Goal: Communication & Community: Answer question/provide support

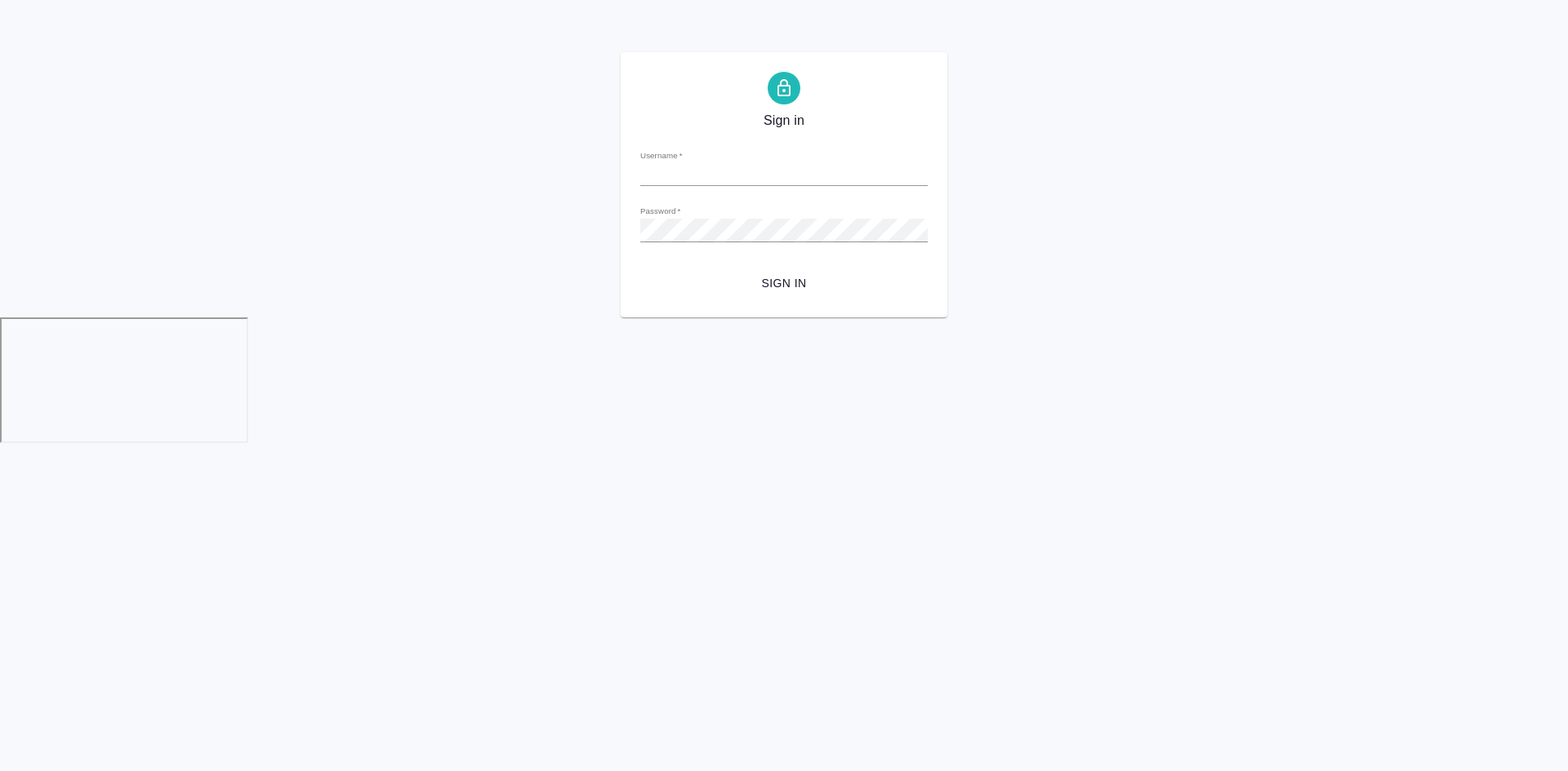
type input "[EMAIL_ADDRESS][DOMAIN_NAME]"
click at [766, 281] on span "Sign in" at bounding box center [784, 283] width 261 height 20
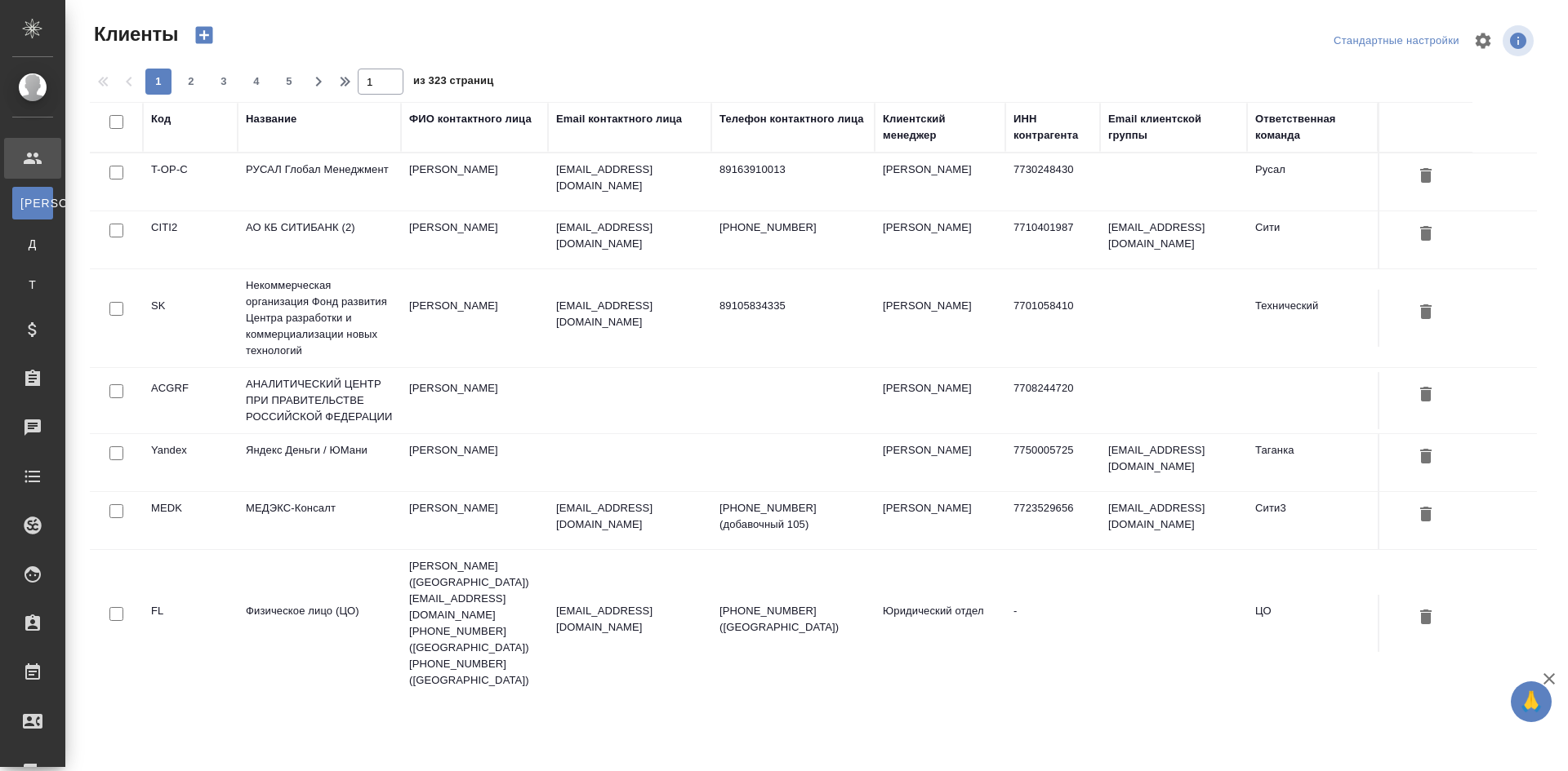
select select "RU"
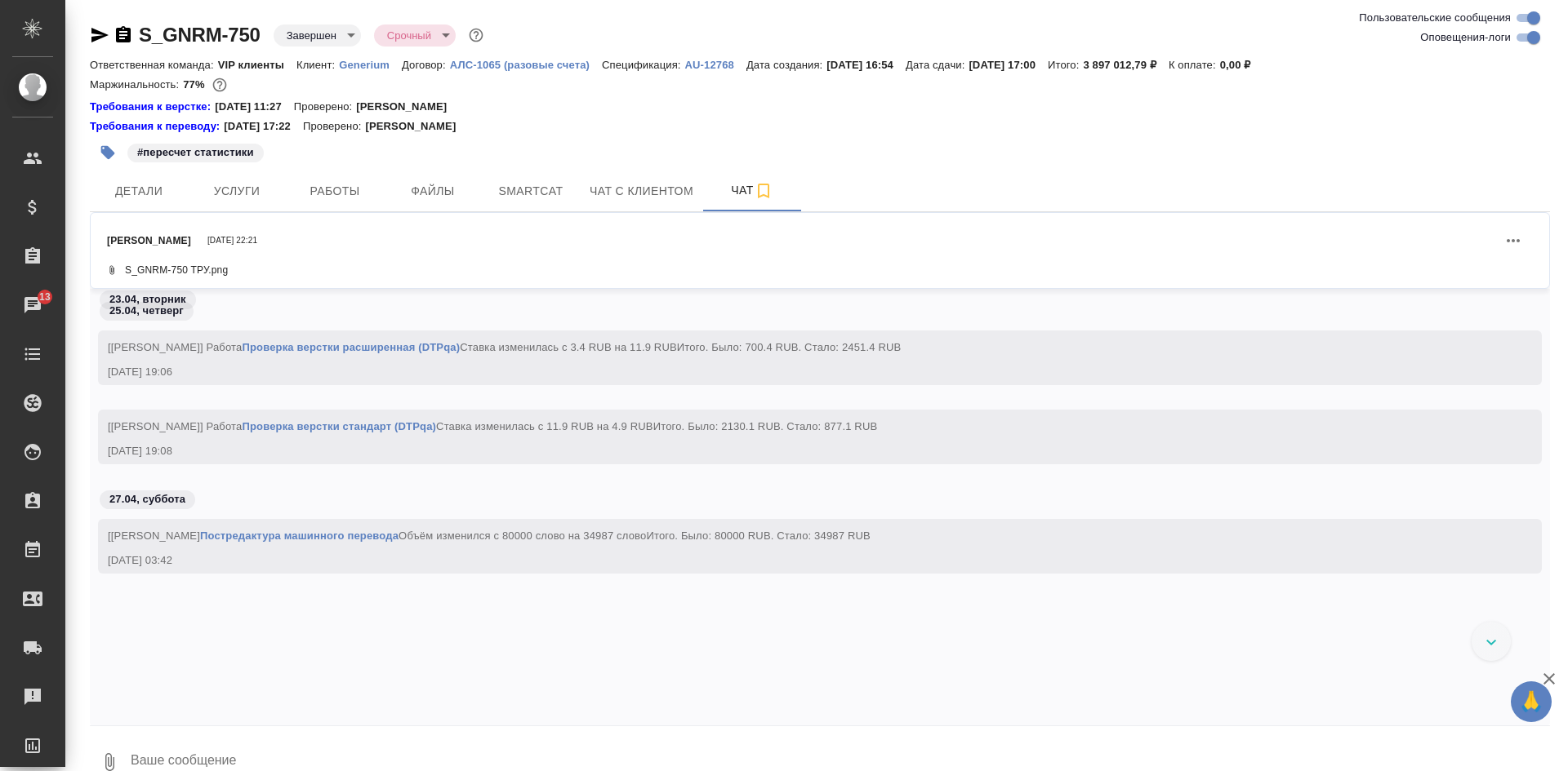
scroll to position [273544, 0]
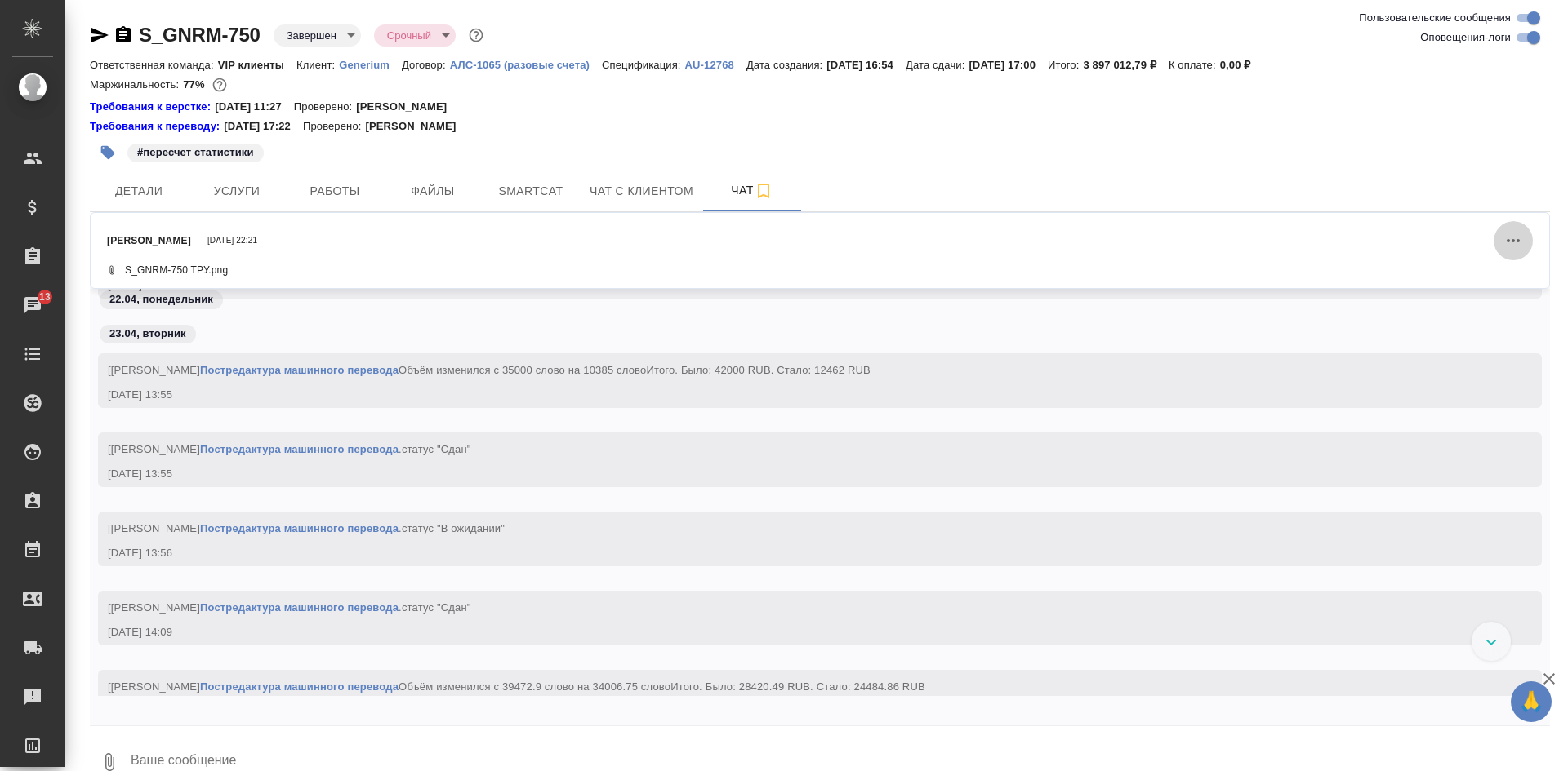
click at [1504, 245] on icon "Действия" at bounding box center [1513, 241] width 19 height 19
click at [1433, 251] on button "Посмотреть в чате" at bounding box center [1408, 257] width 170 height 32
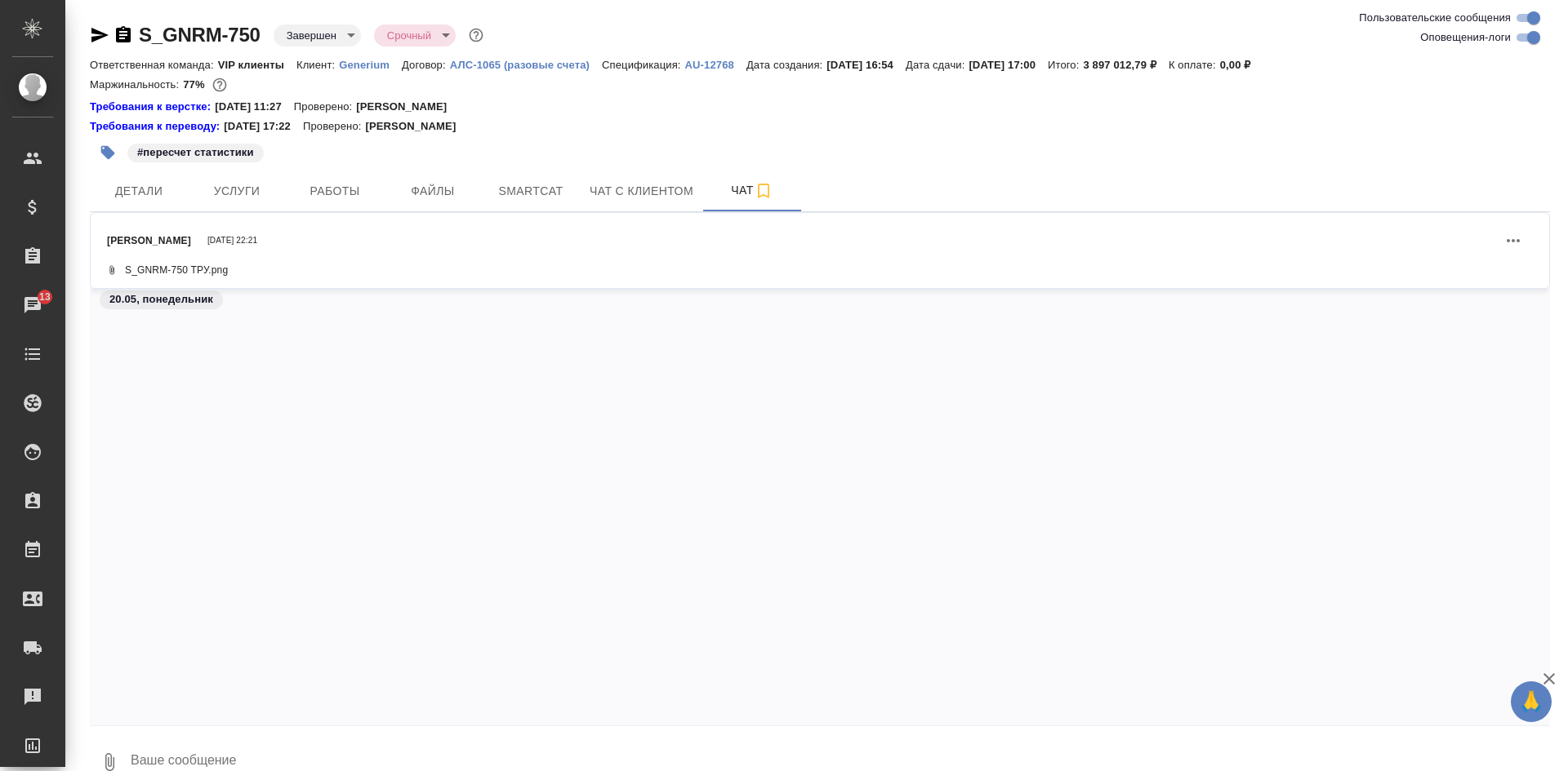
scroll to position [271412, 0]
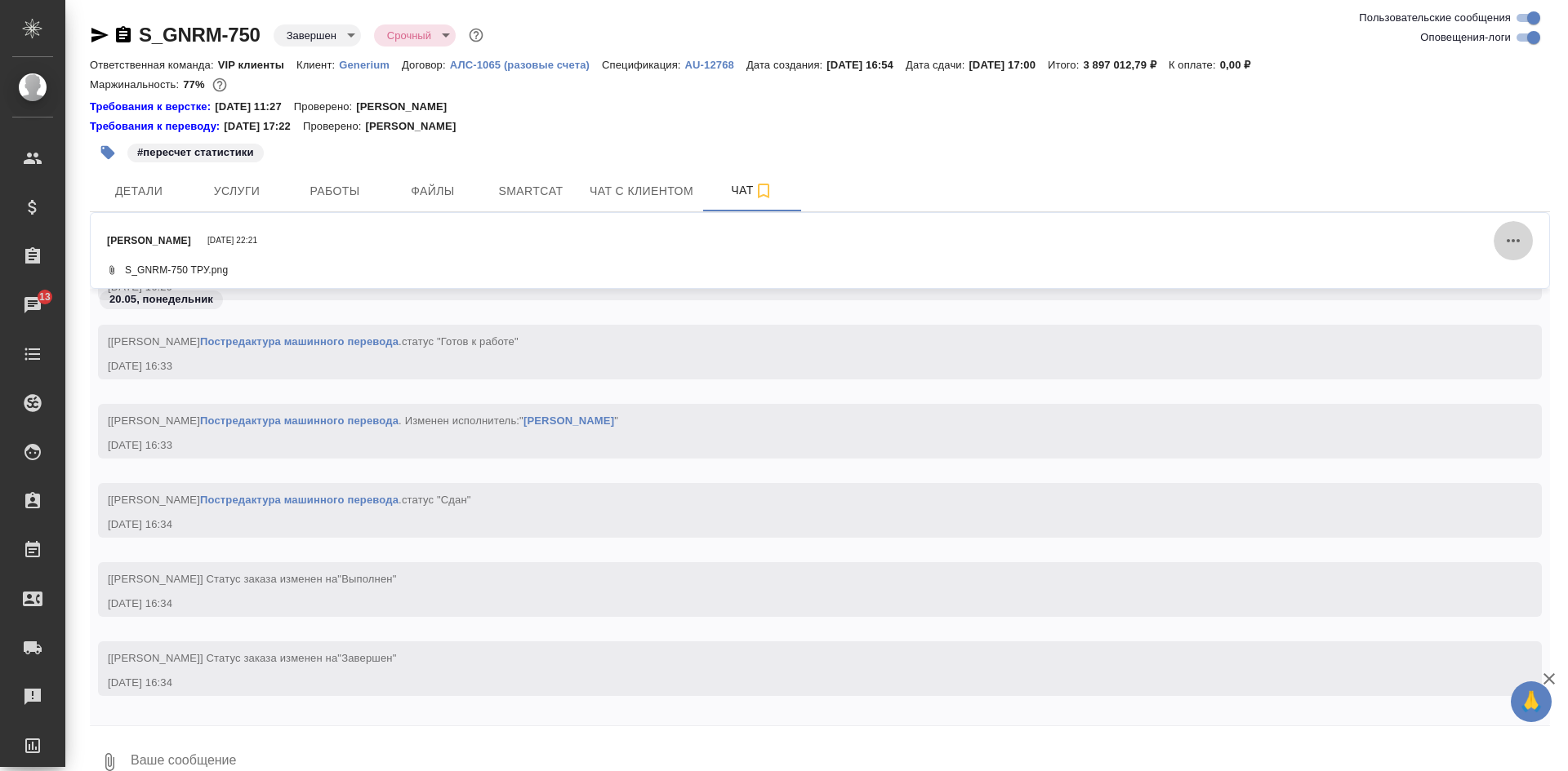
click at [1504, 239] on icon "Действия" at bounding box center [1513, 241] width 19 height 19
click at [1463, 253] on button "Посмотреть в чате" at bounding box center [1408, 257] width 170 height 32
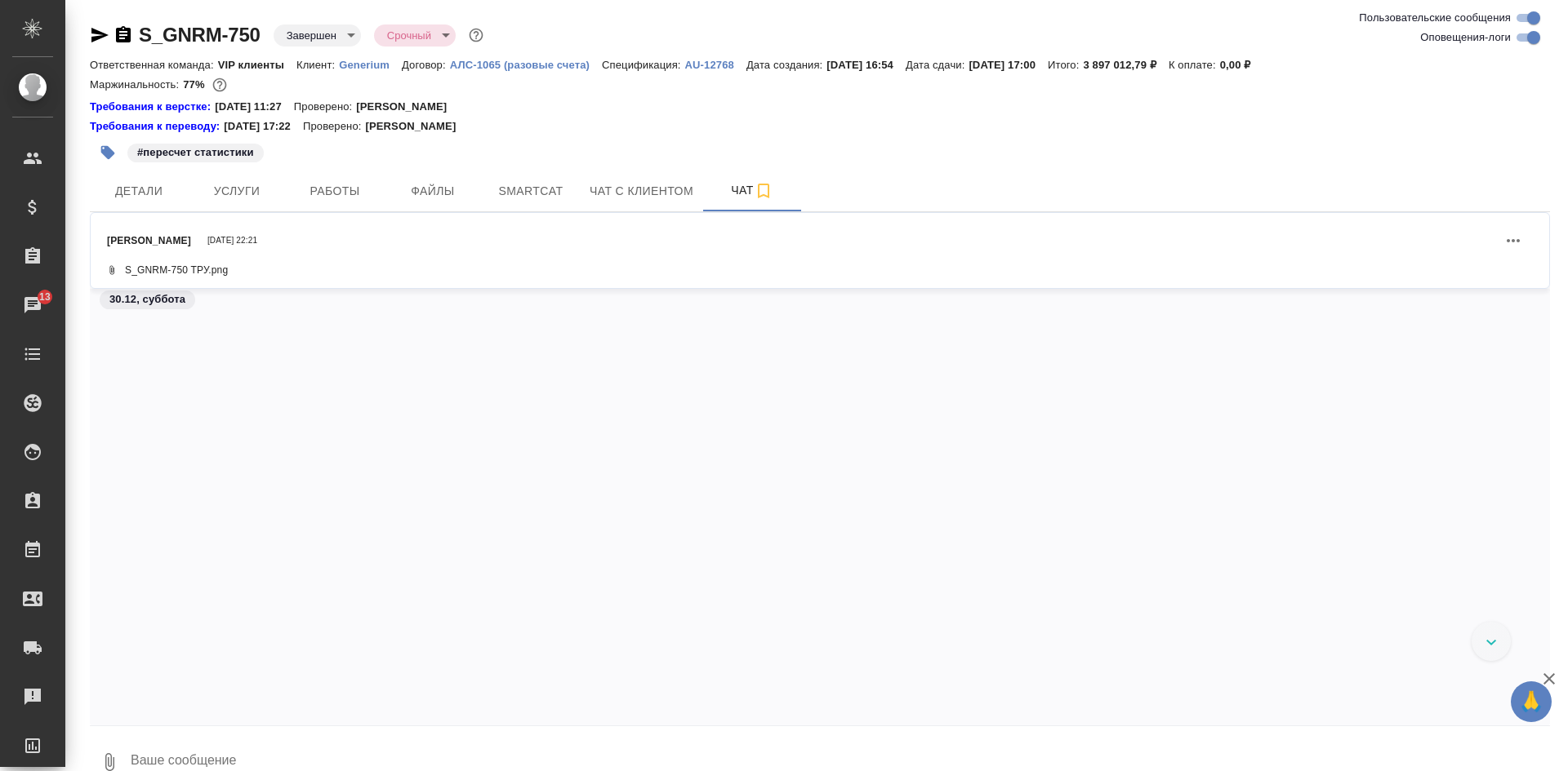
scroll to position [5001, 0]
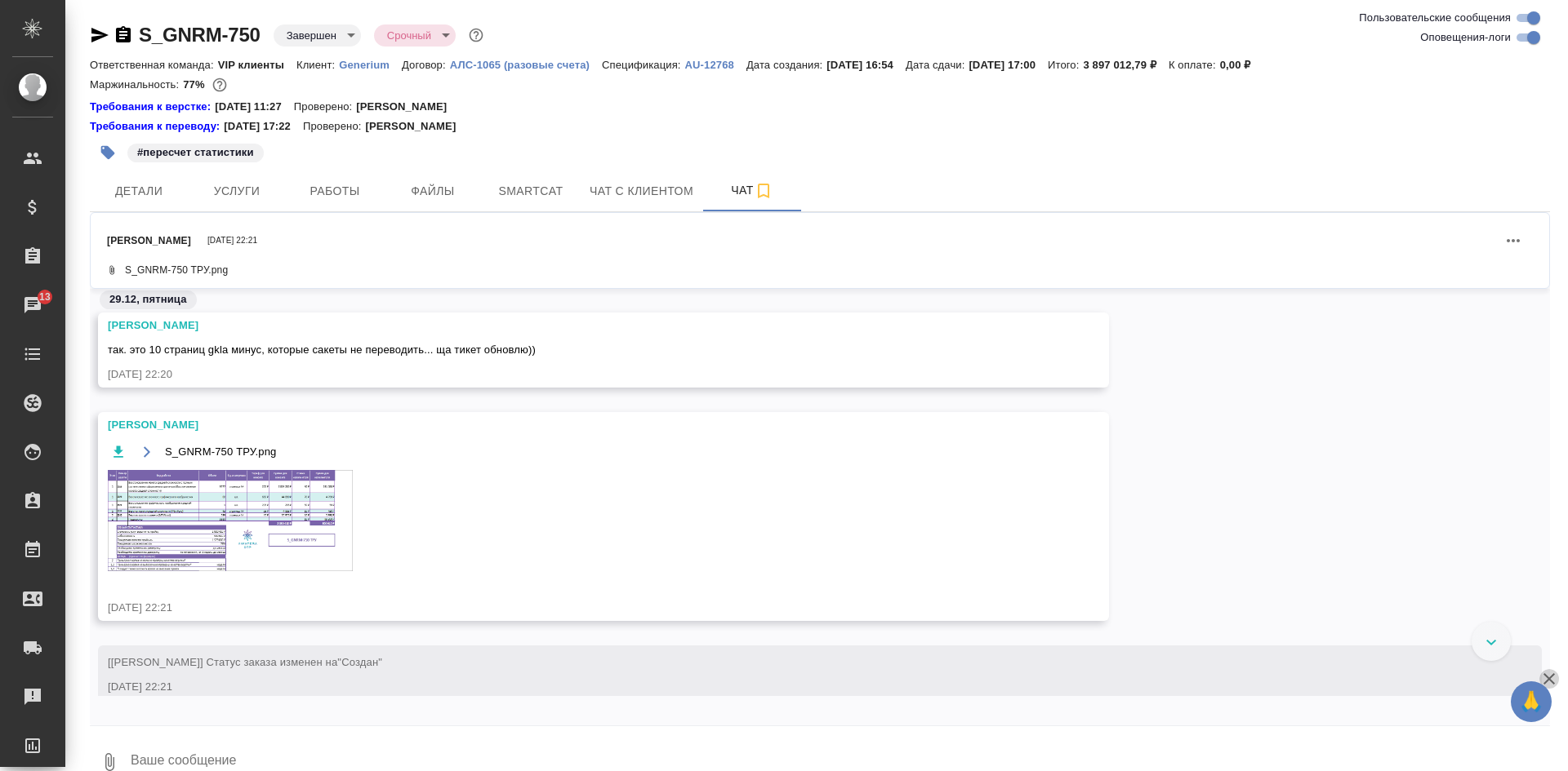
click at [1555, 675] on icon "button" at bounding box center [1549, 679] width 19 height 19
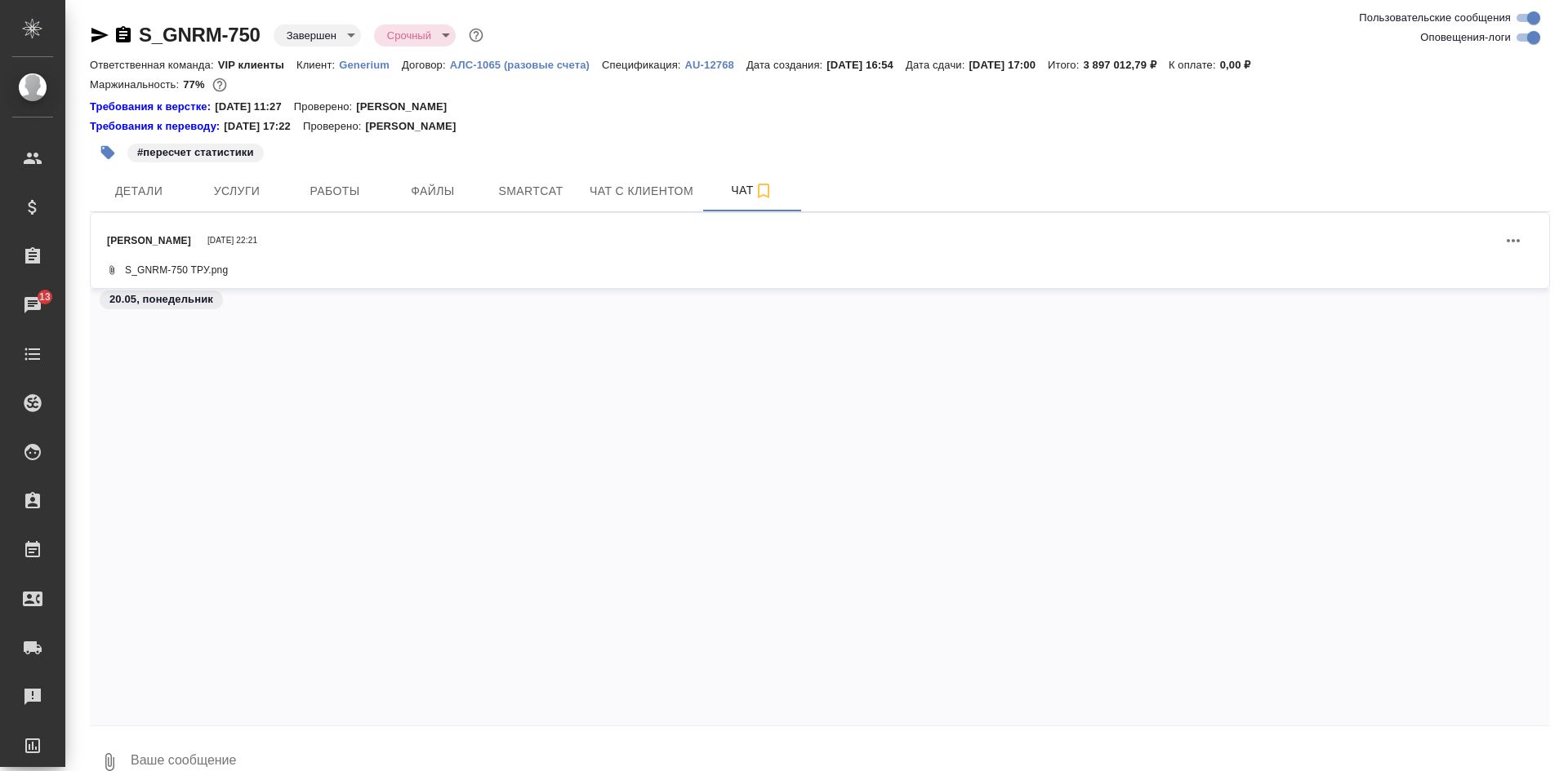
scroll to position [251138, 0]
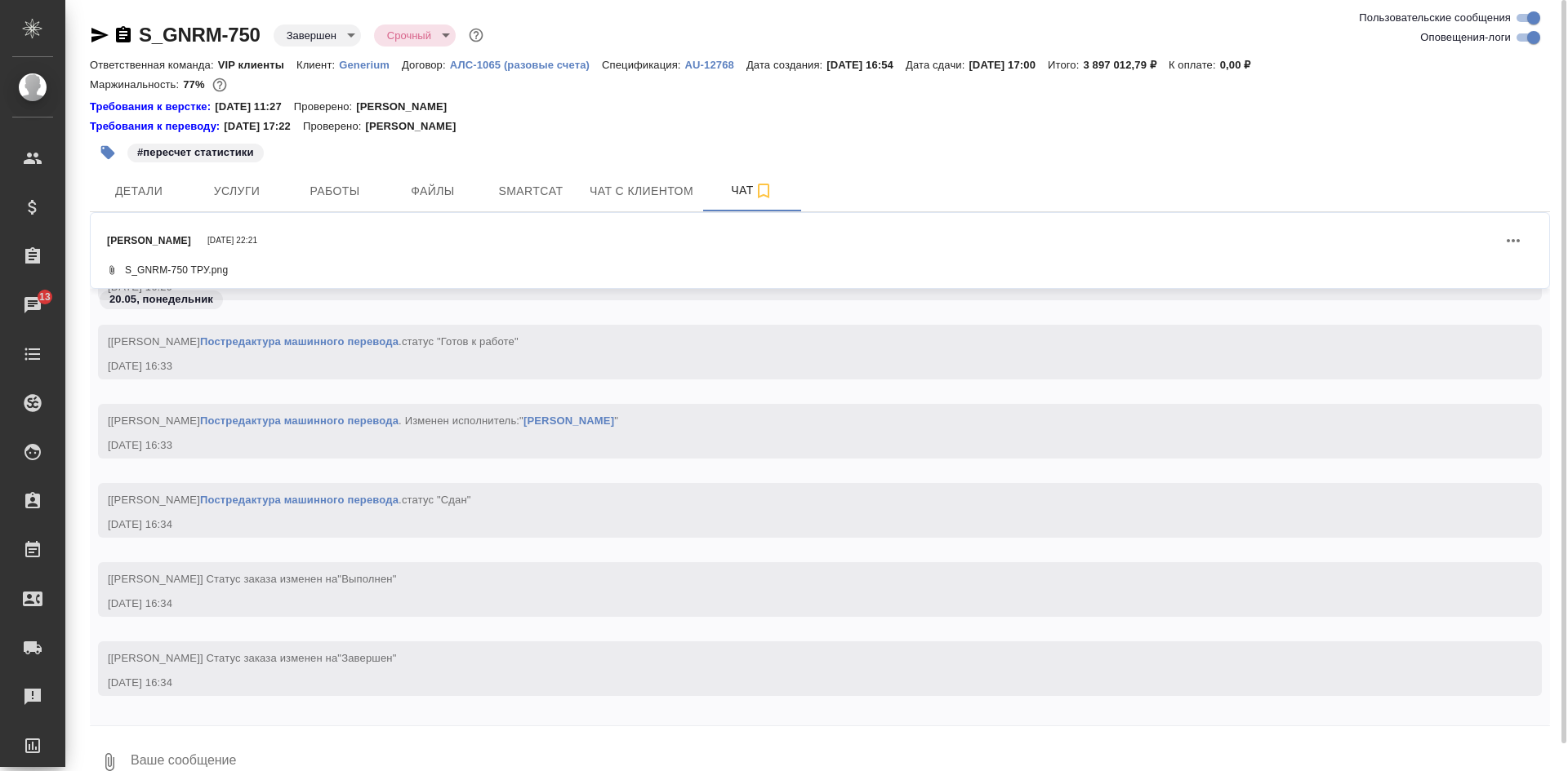
click at [1536, 314] on div "20.05, понедельник" at bounding box center [820, 304] width 1460 height 30
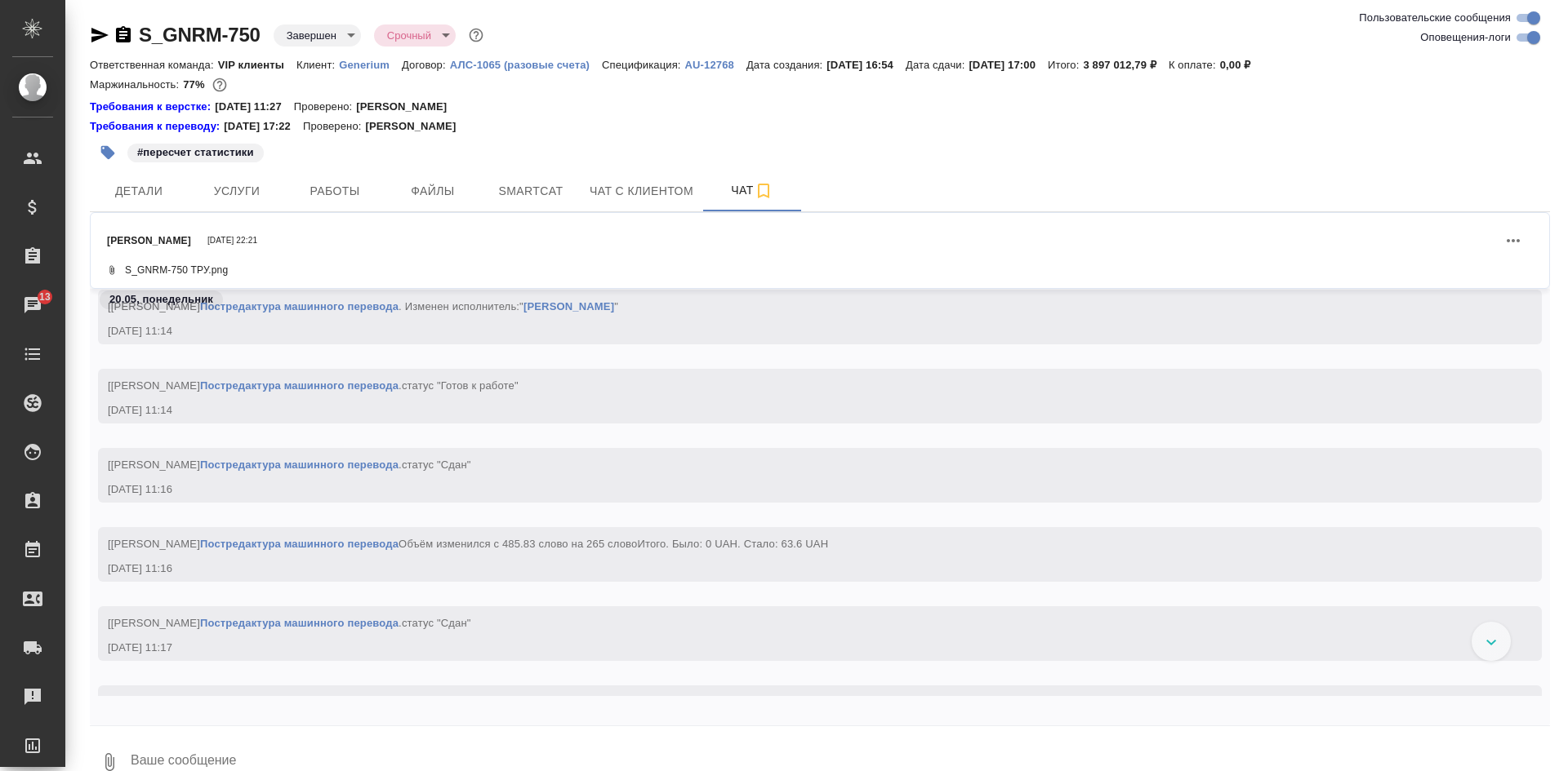
scroll to position [249966, 0]
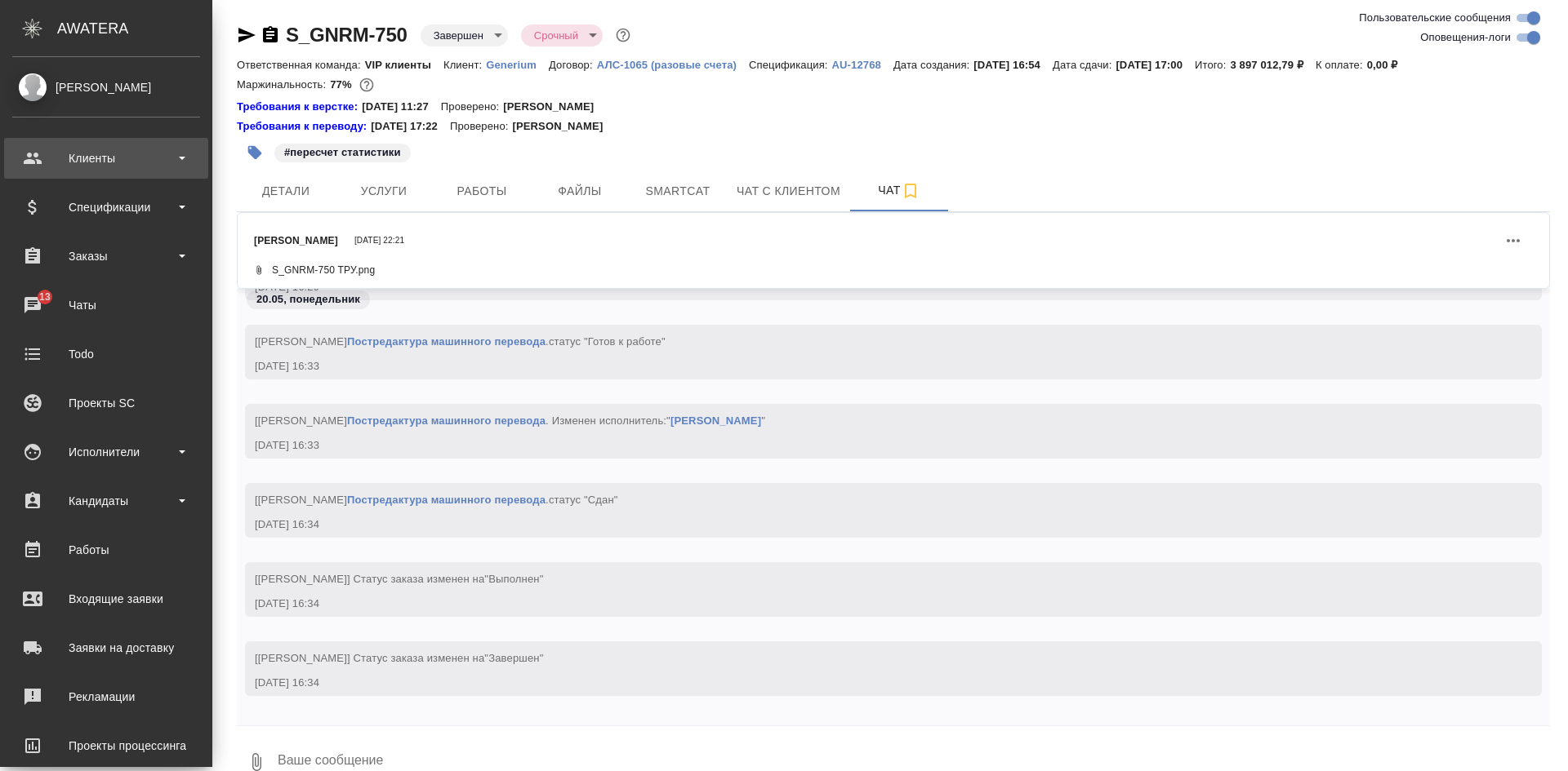
click at [119, 146] on div "Клиенты" at bounding box center [106, 158] width 188 height 25
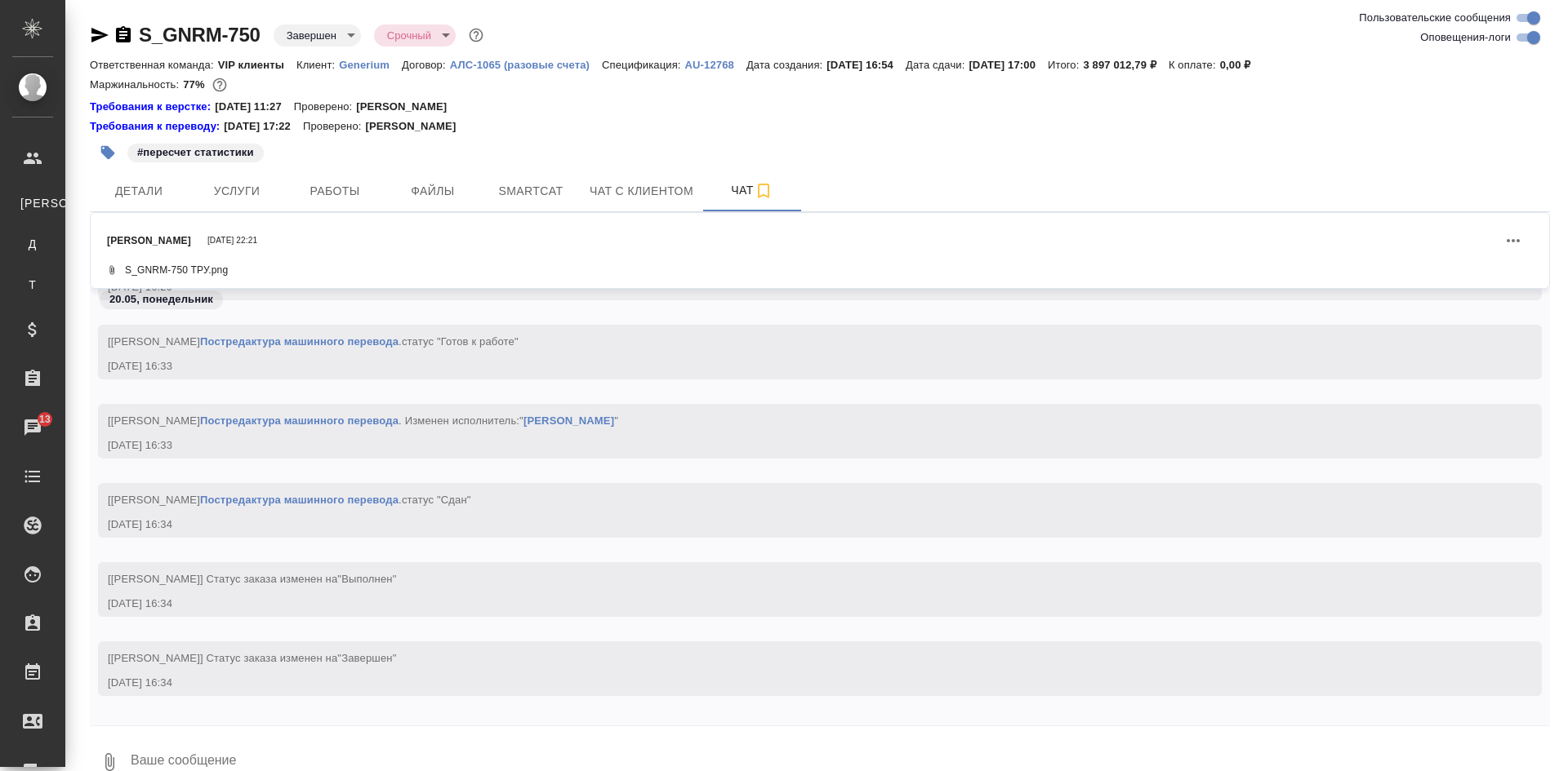
click at [65, 200] on li "К Клиенты" at bounding box center [33, 203] width 65 height 33
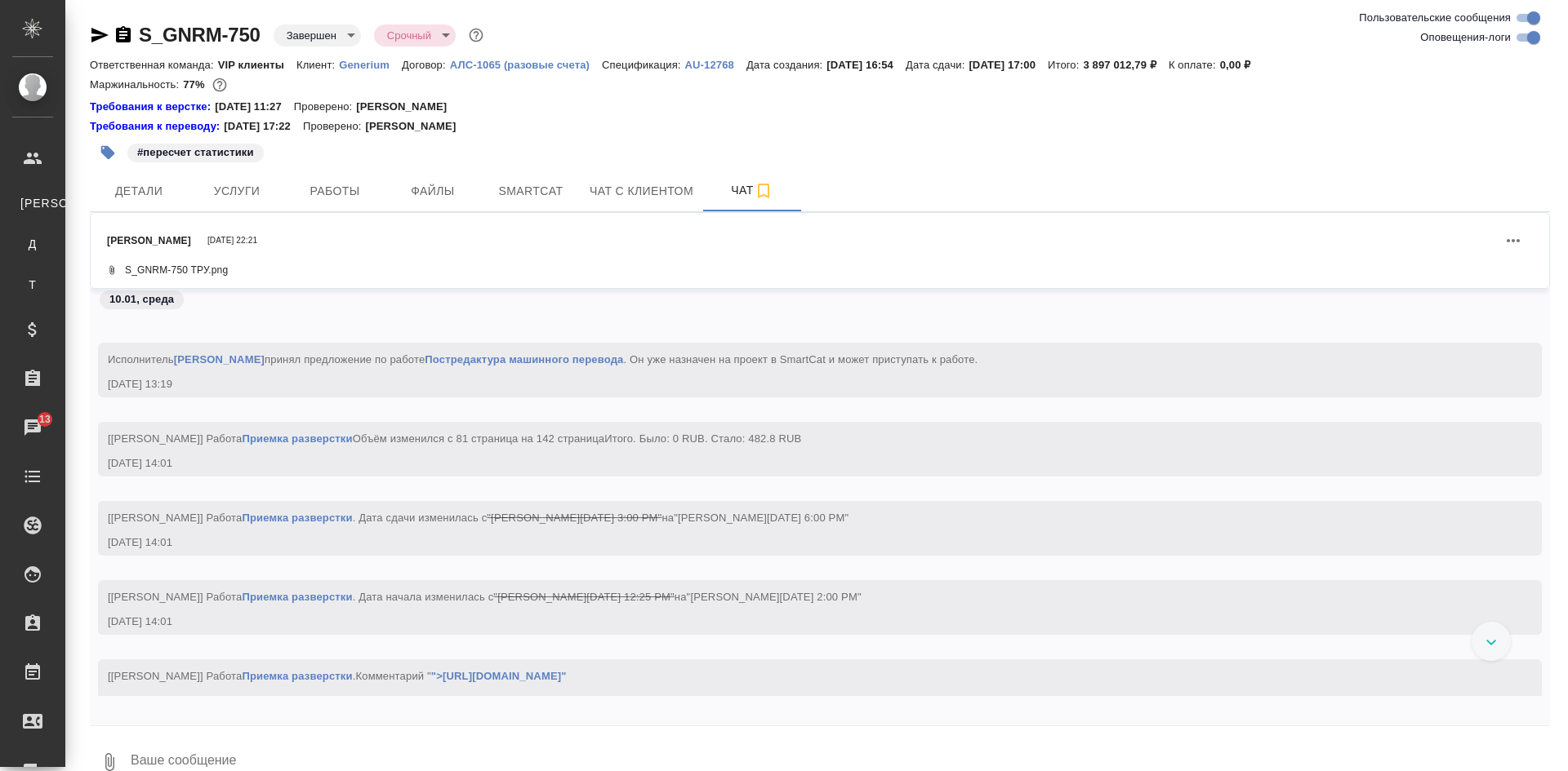
scroll to position [65767, 0]
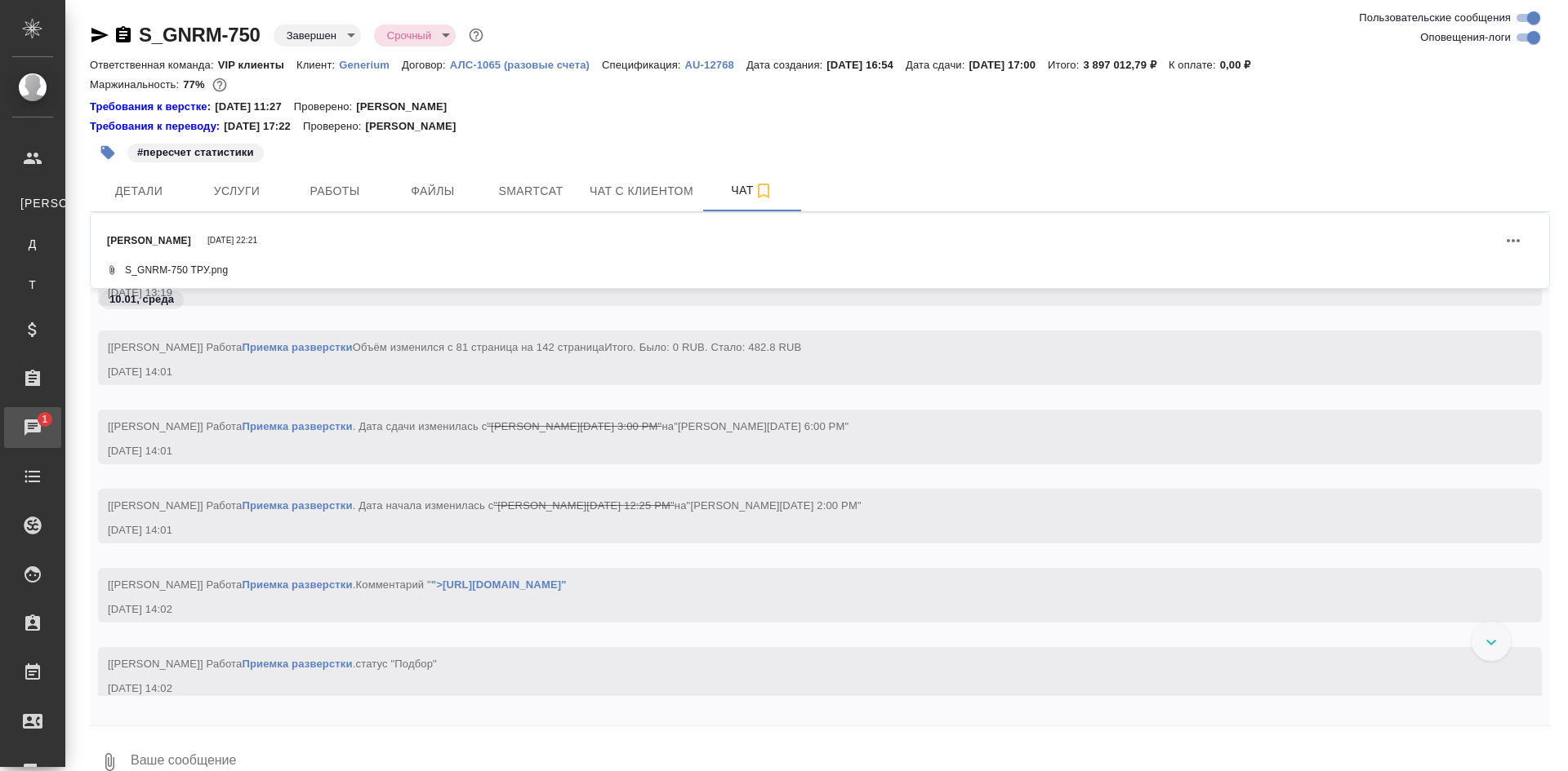
click at [33, 420] on div "Чаты" at bounding box center [12, 427] width 41 height 25
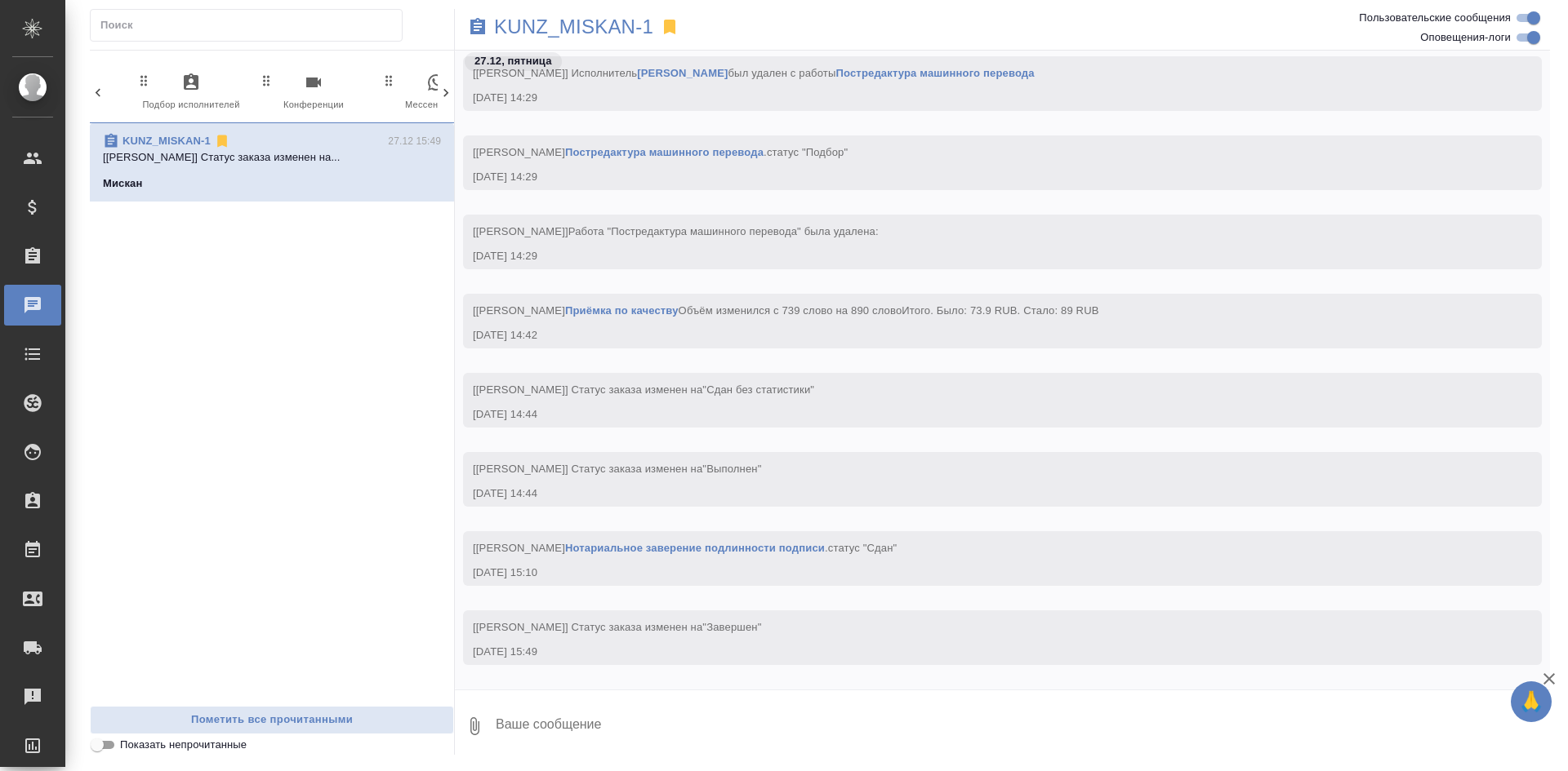
scroll to position [0, 770]
click at [382, 92] on icon "button" at bounding box center [376, 82] width 19 height 19
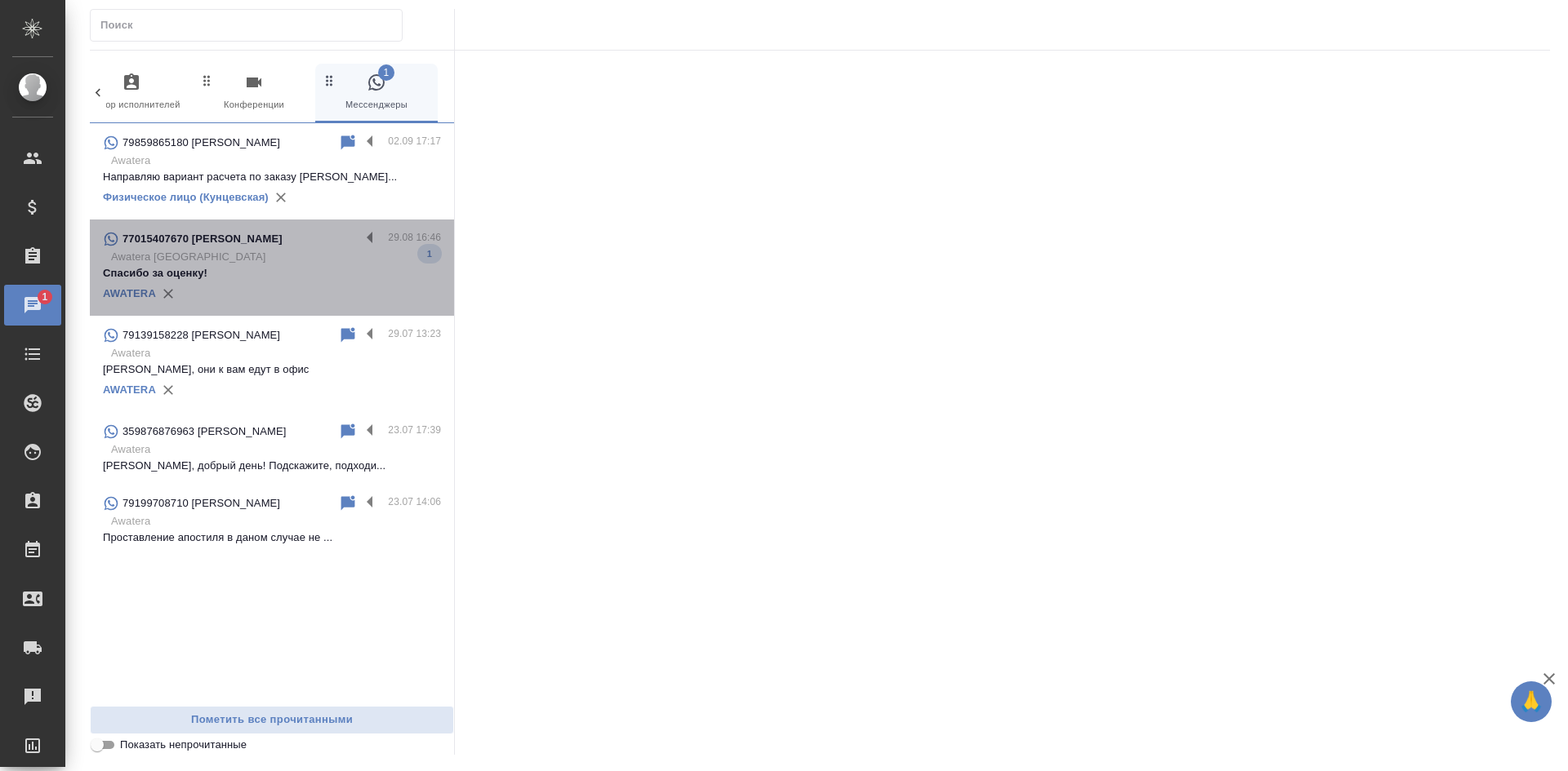
click at [229, 253] on p "Awatera Kazakhstan" at bounding box center [276, 257] width 330 height 16
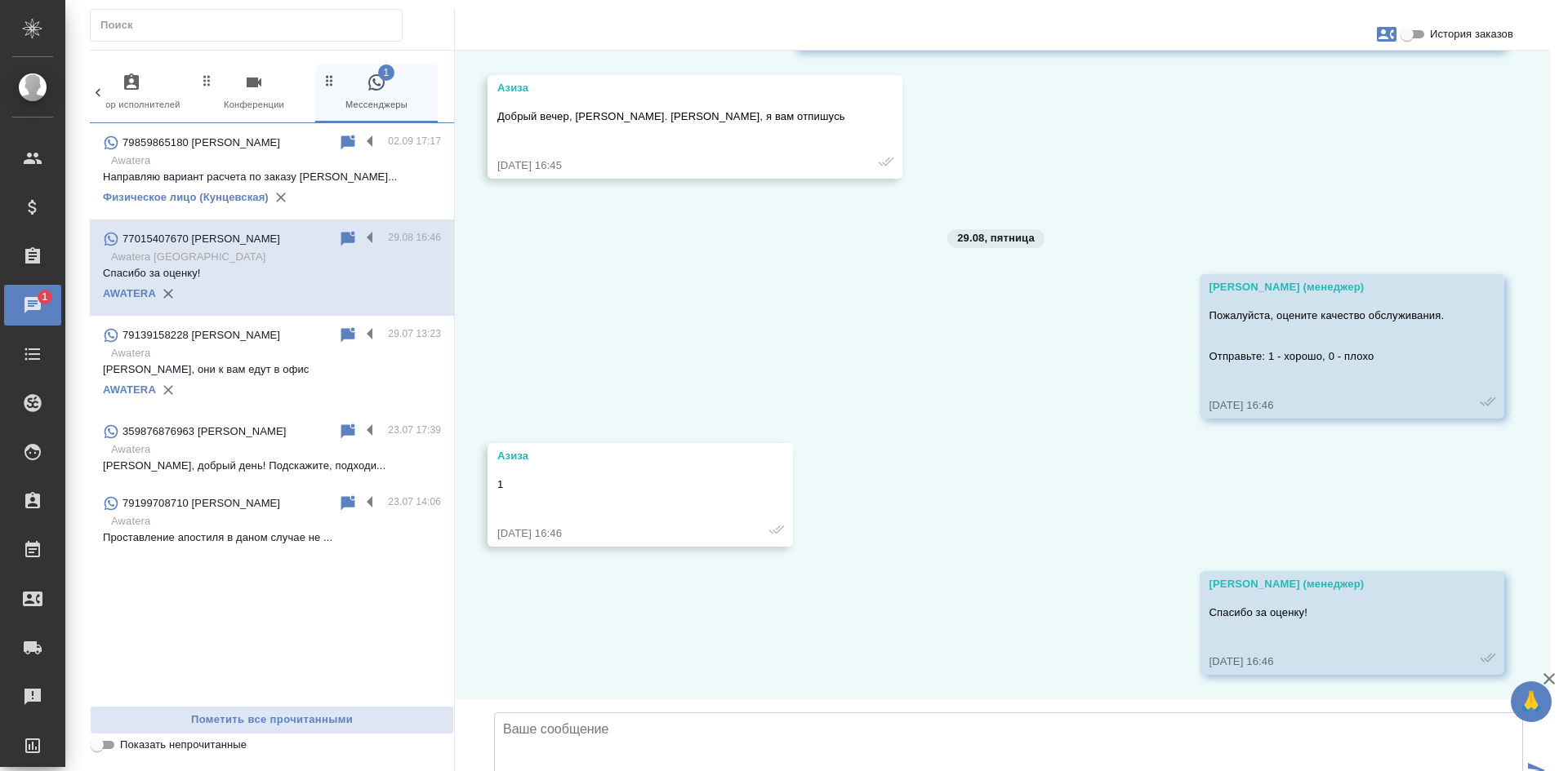
scroll to position [7974, 0]
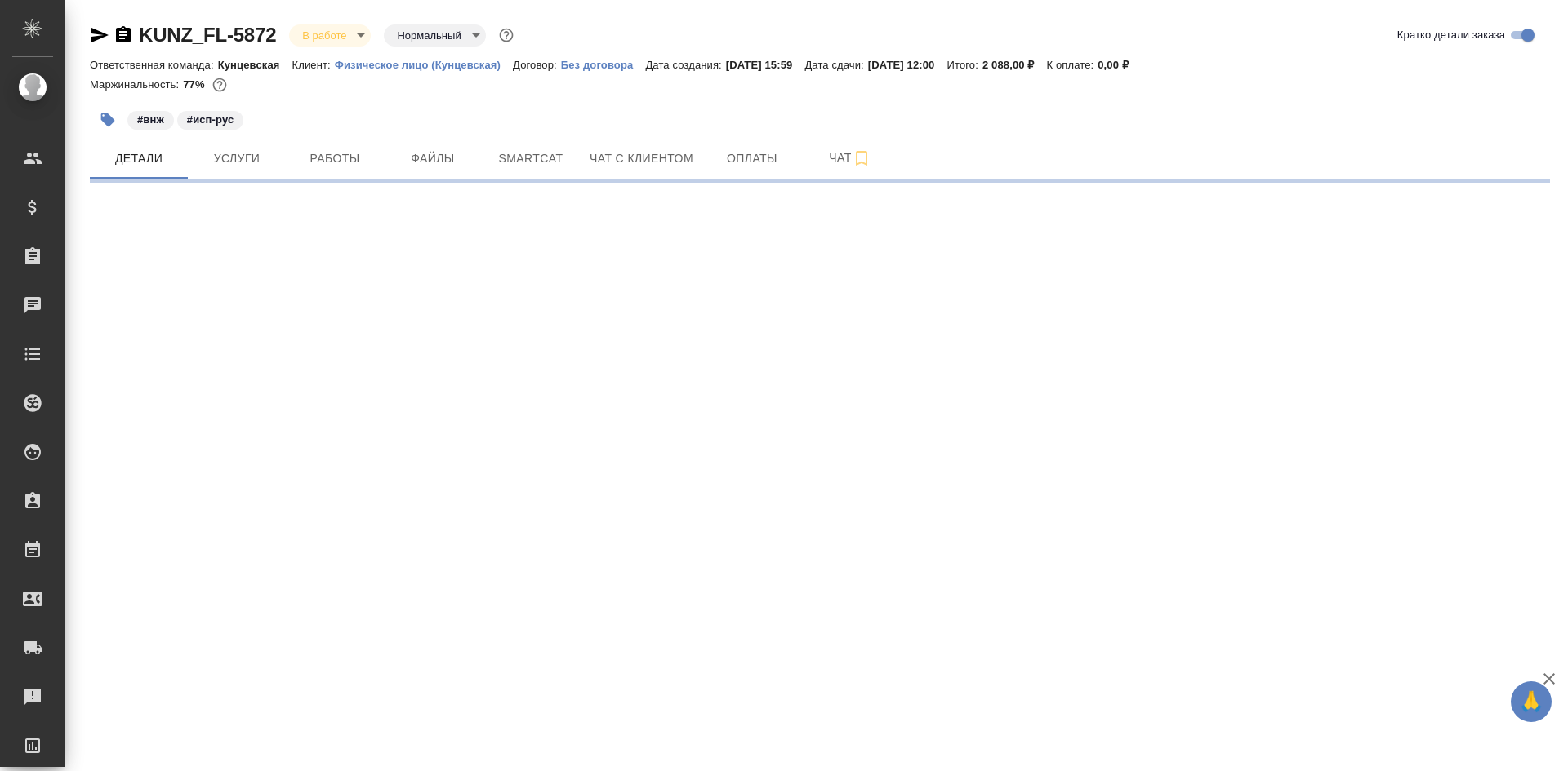
select select "RU"
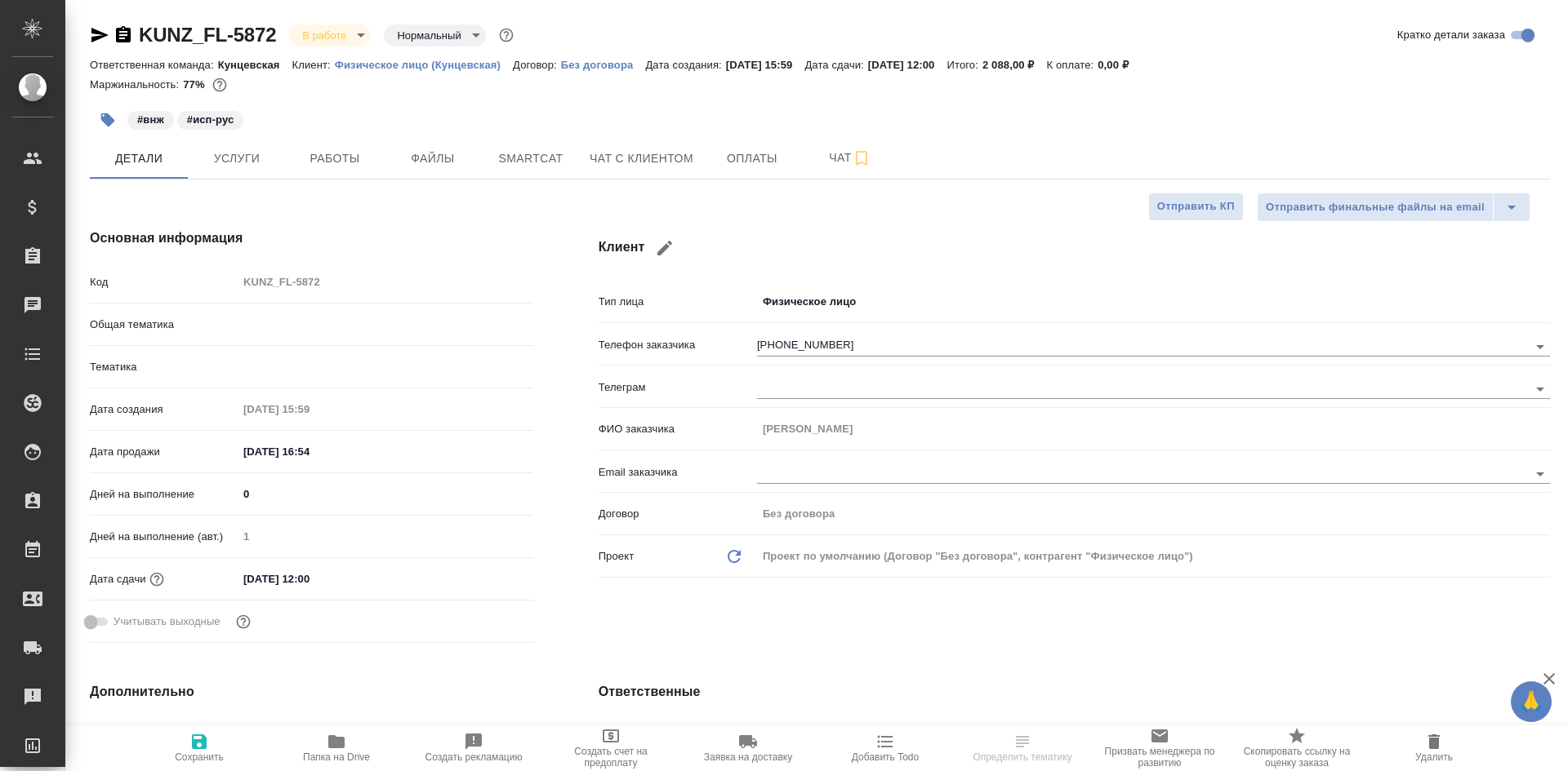
type textarea "x"
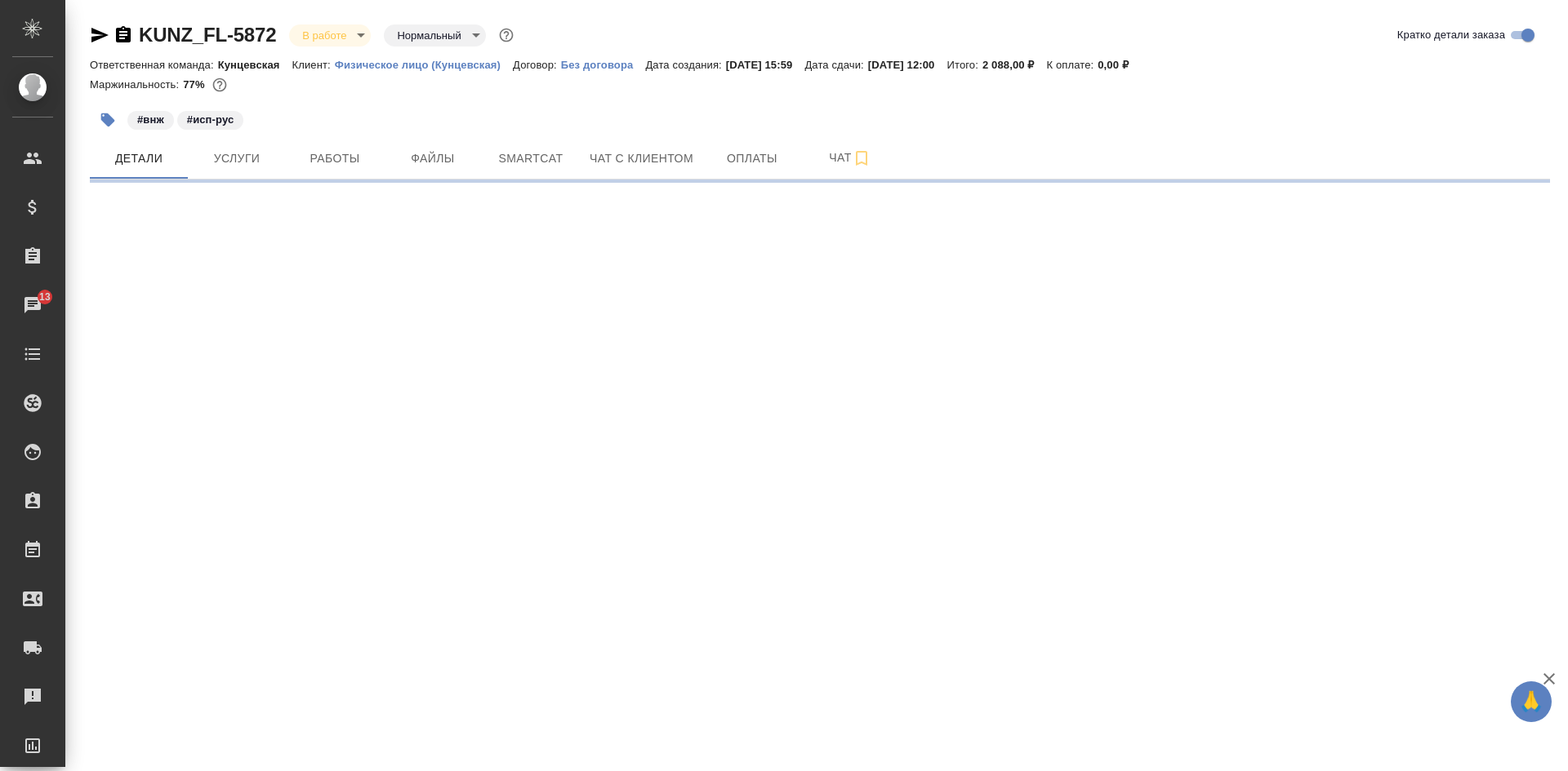
select select "RU"
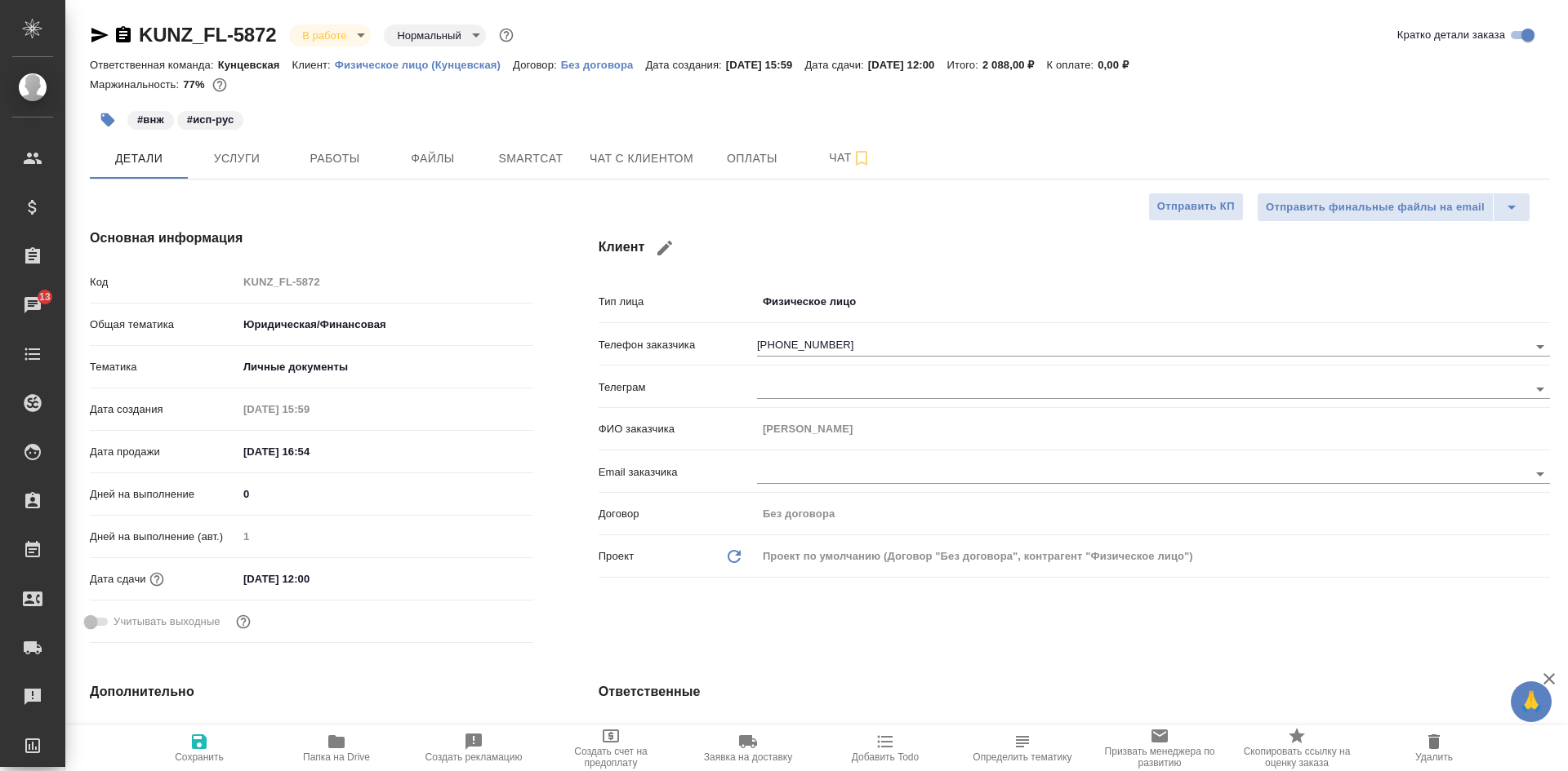
type textarea "x"
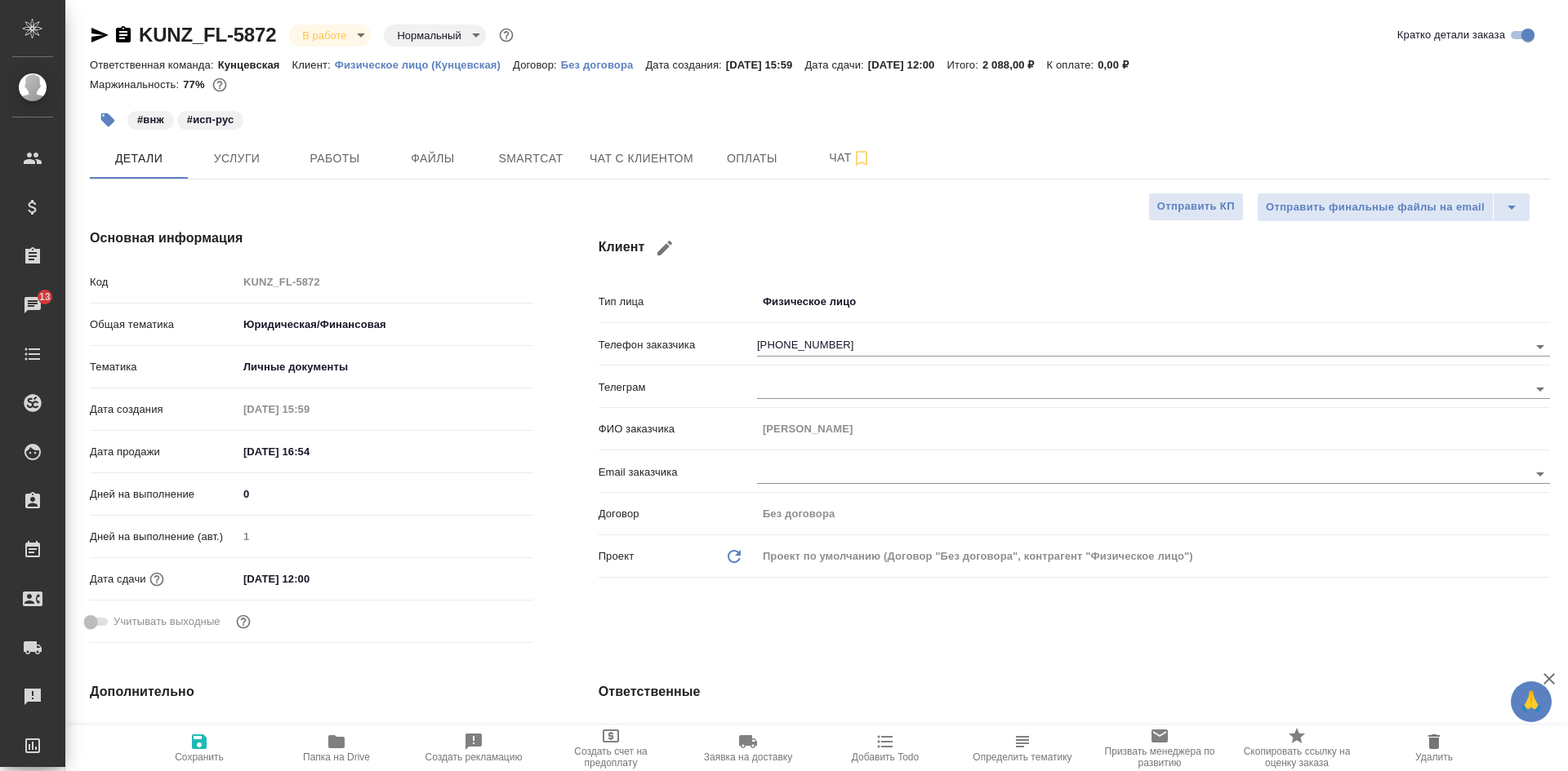
type textarea "x"
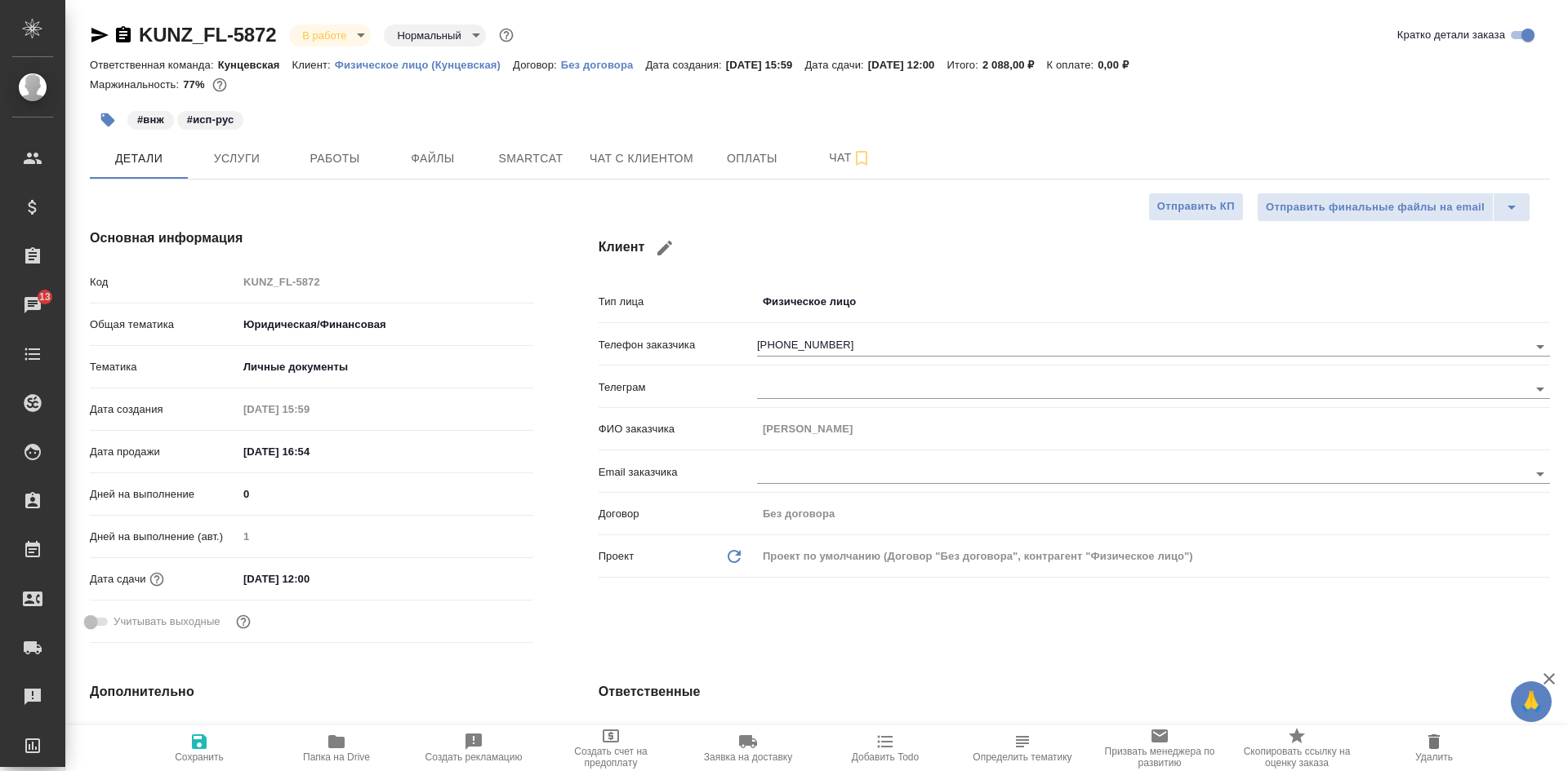
type textarea "x"
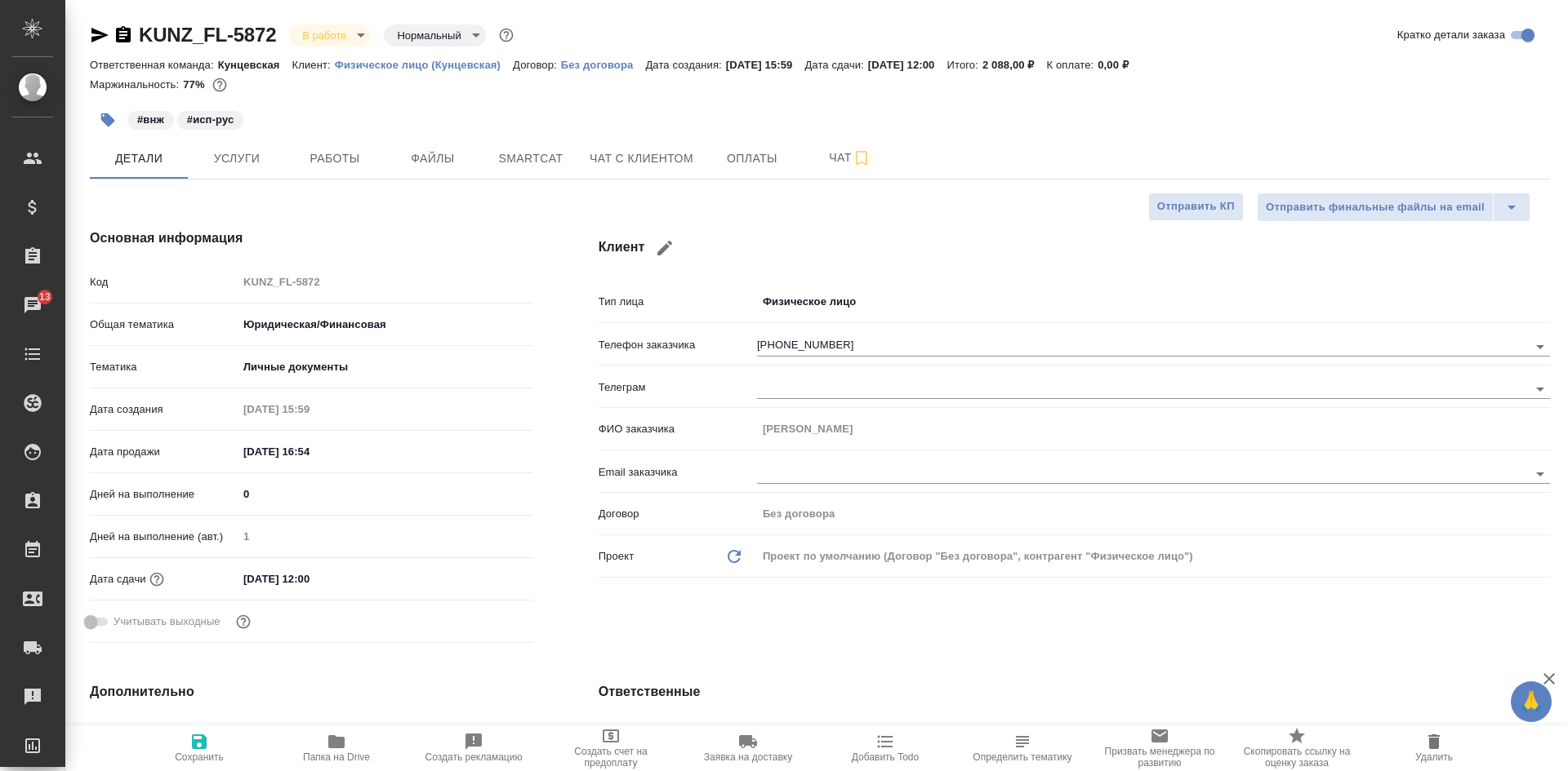
type textarea "x"
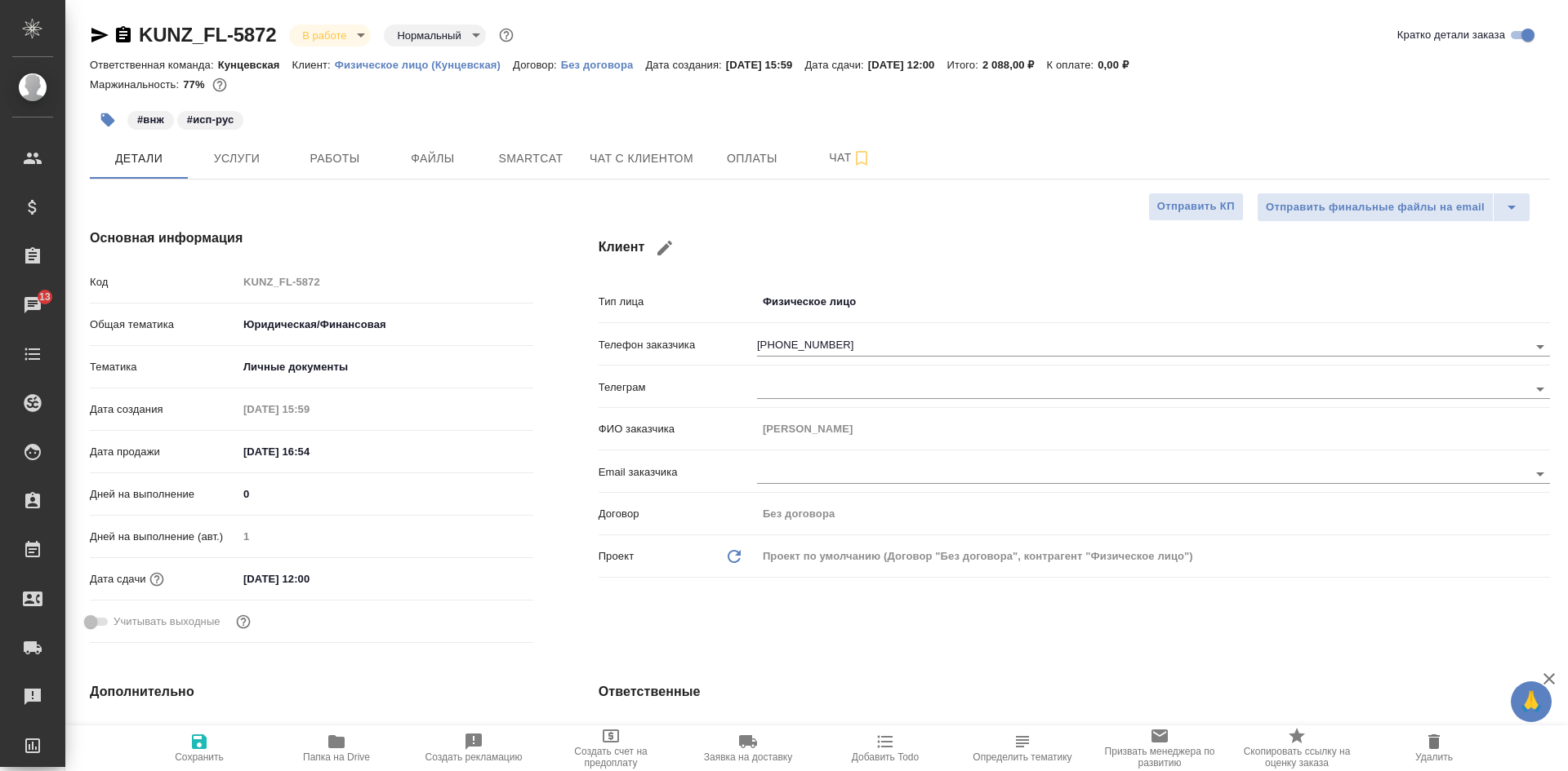
type textarea "x"
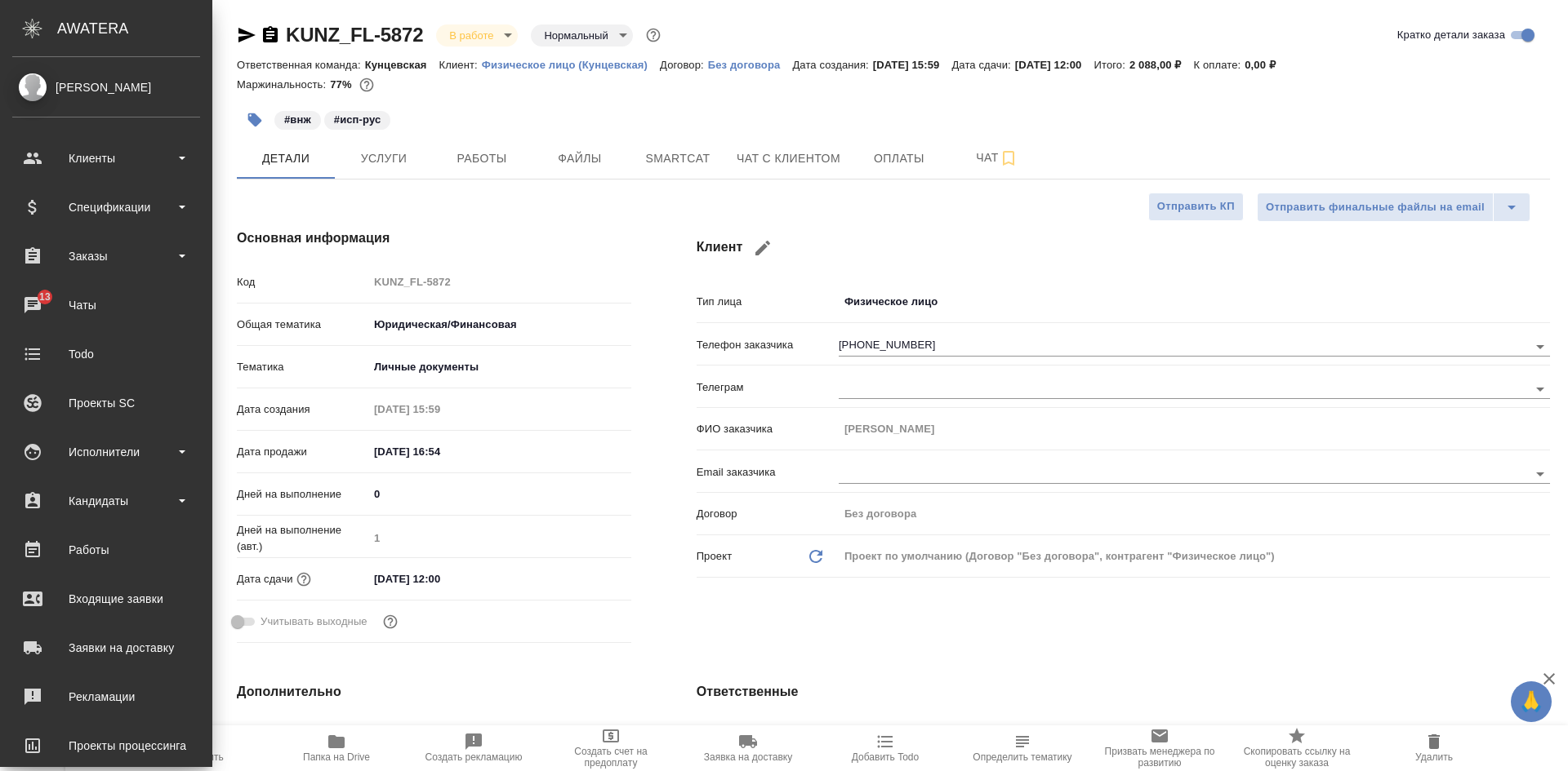
type textarea "x"
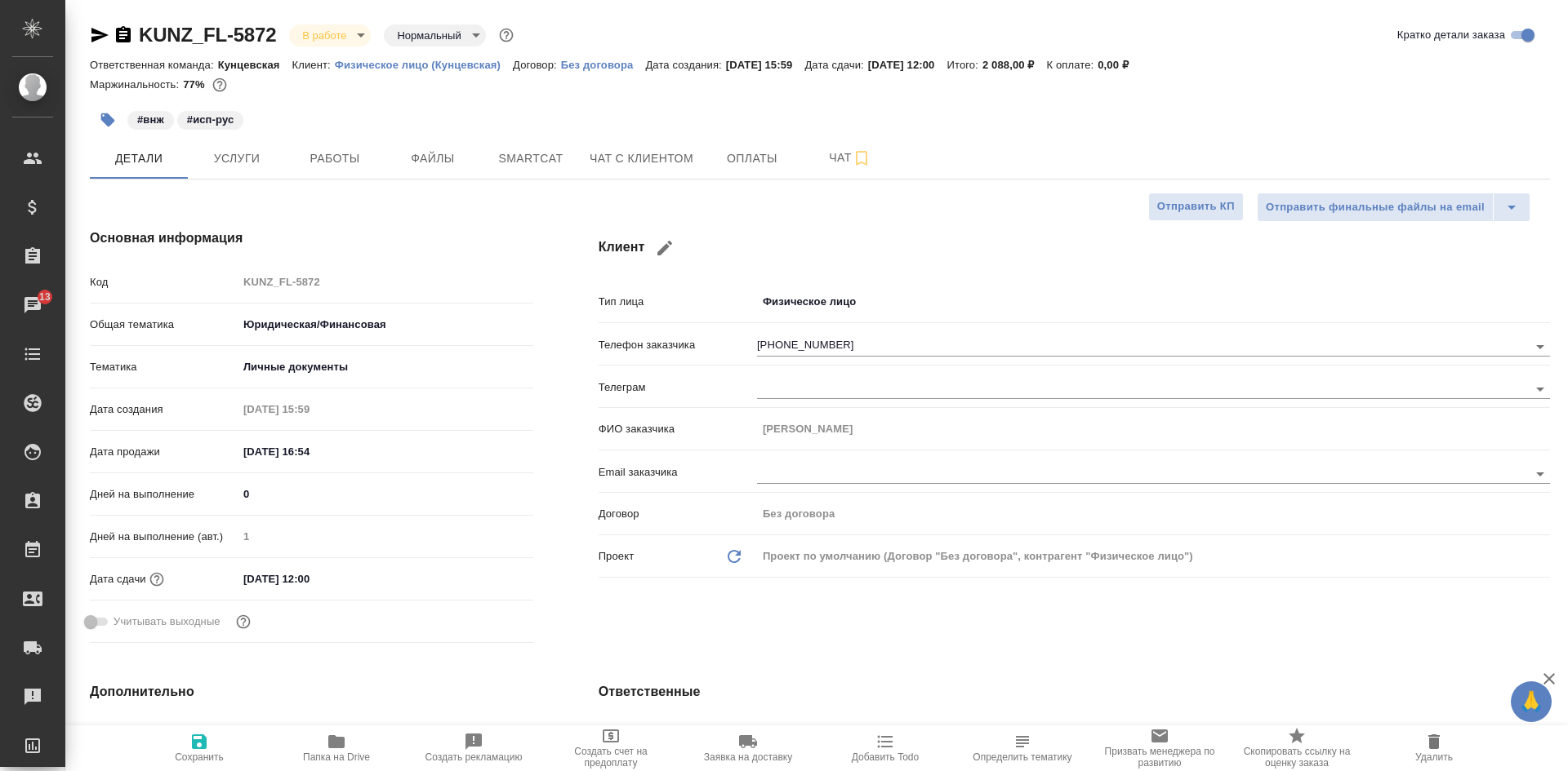
type textarea "x"
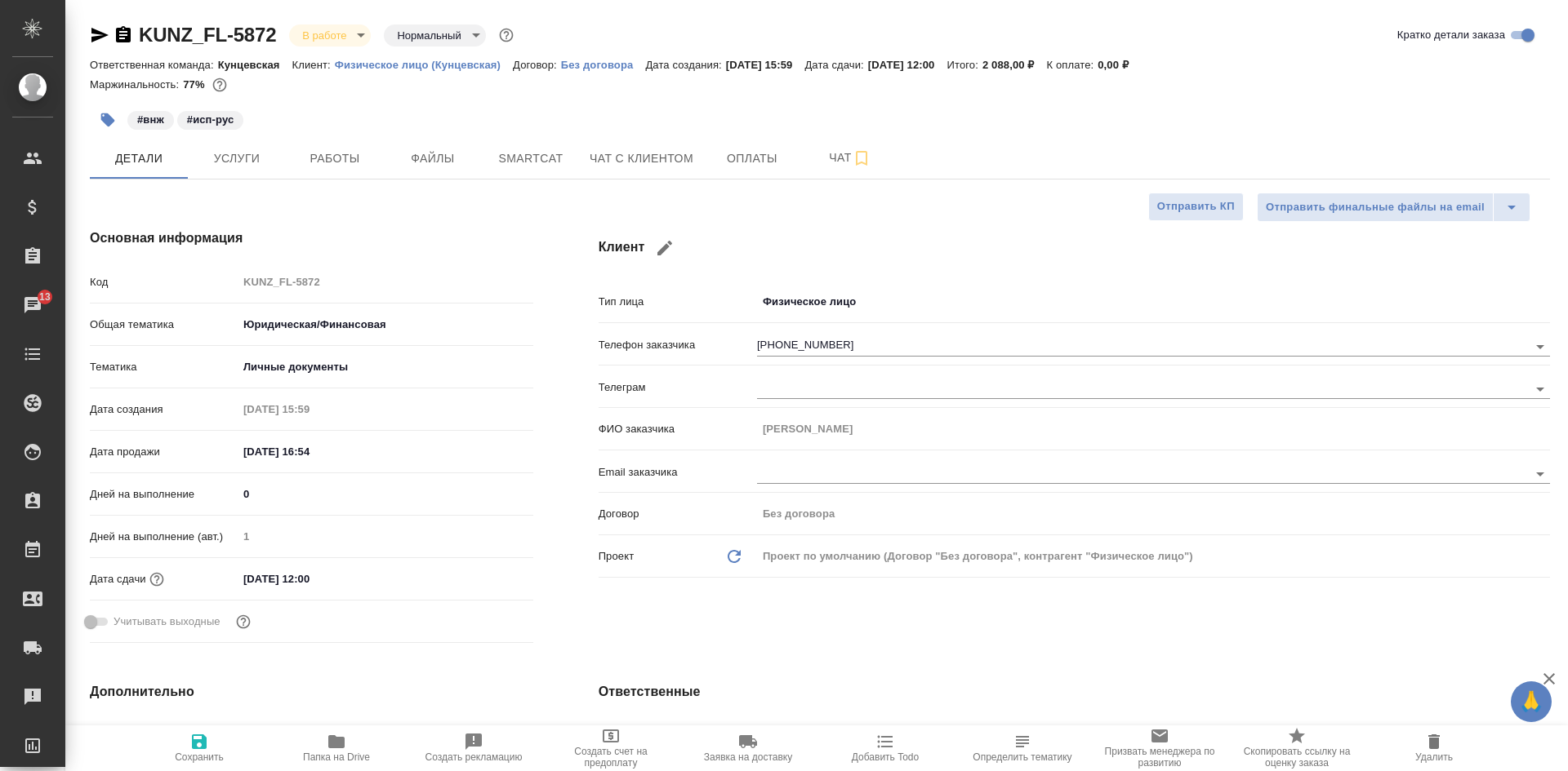
type textarea "x"
click at [818, 151] on span "Чат" at bounding box center [850, 157] width 79 height 20
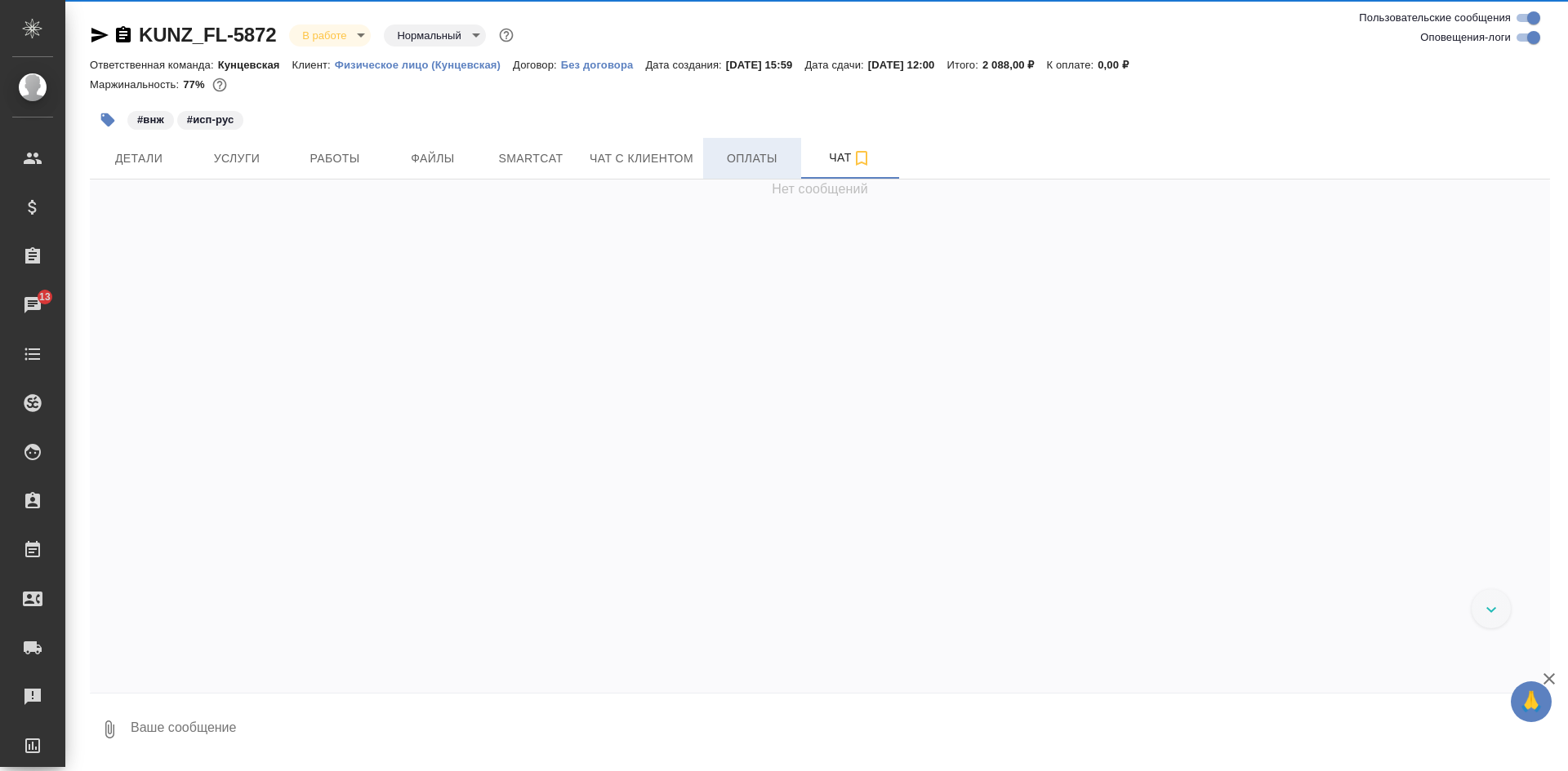
scroll to position [828, 0]
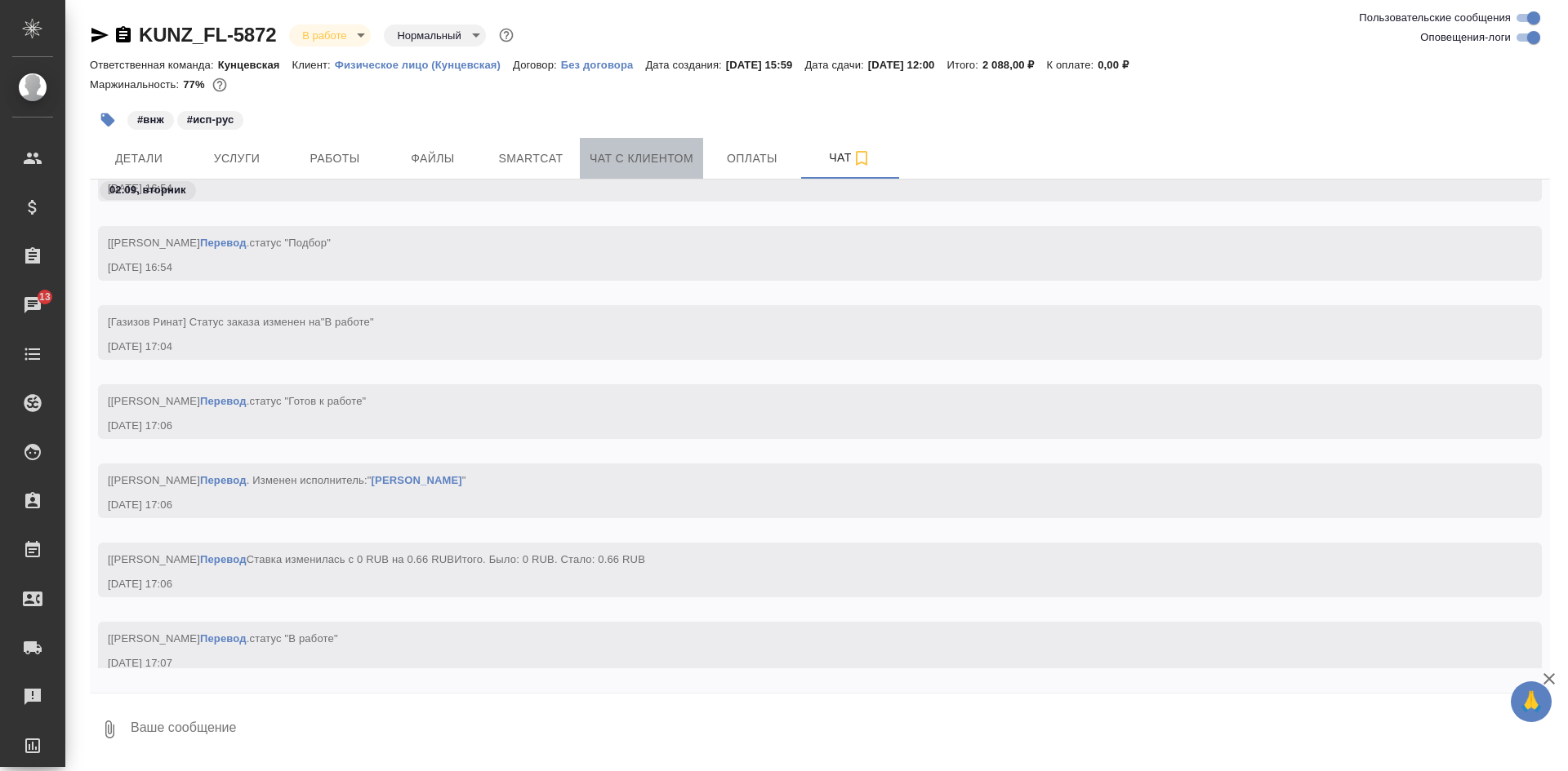
click at [650, 153] on span "Чат с клиентом" at bounding box center [640, 158] width 103 height 20
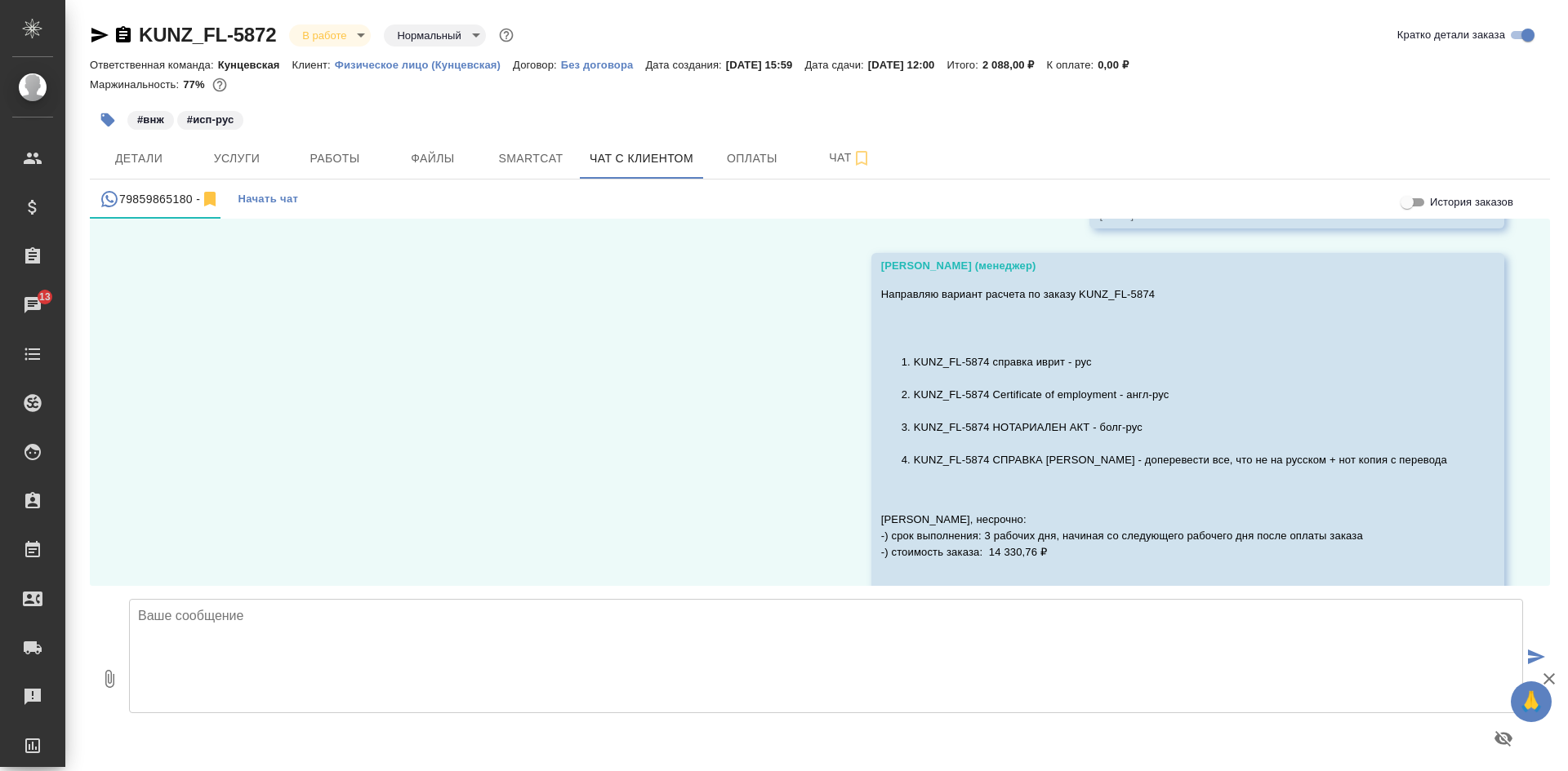
scroll to position [60454, 0]
